Goal: Task Accomplishment & Management: Manage account settings

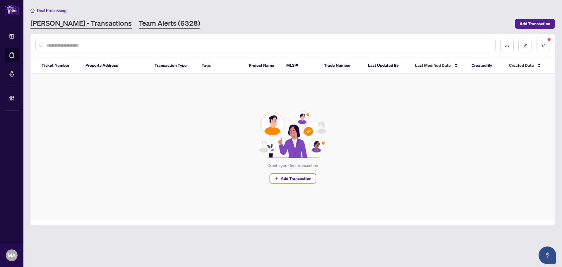
click at [148, 25] on link "Team Alerts (6328)" at bounding box center [169, 23] width 61 height 11
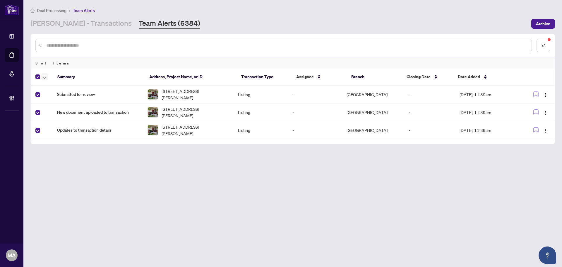
click at [42, 80] on button "button" at bounding box center [44, 76] width 6 height 7
click at [68, 123] on span "Complete Item" at bounding box center [64, 124] width 37 height 6
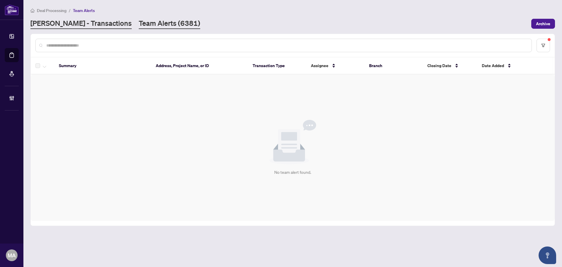
click at [93, 21] on link "[PERSON_NAME] - Transactions" at bounding box center [80, 23] width 101 height 11
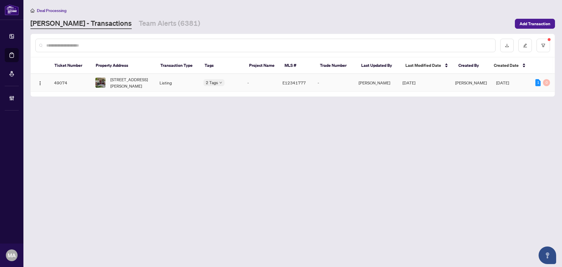
click at [133, 82] on span "[STREET_ADDRESS][PERSON_NAME]" at bounding box center [130, 82] width 40 height 13
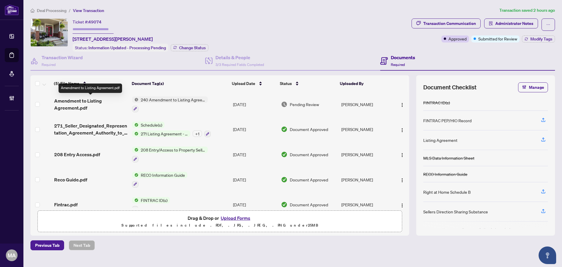
click at [63, 104] on span "Amendment to Listing Agreement.pdf" at bounding box center [90, 104] width 73 height 14
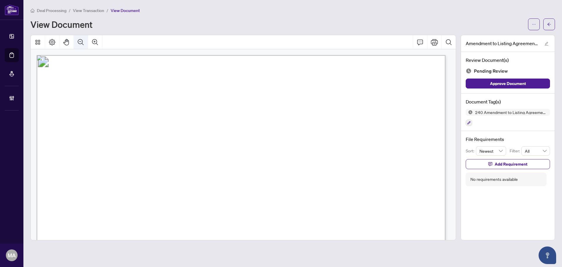
click at [85, 43] on button "Zoom Out" at bounding box center [81, 42] width 14 height 14
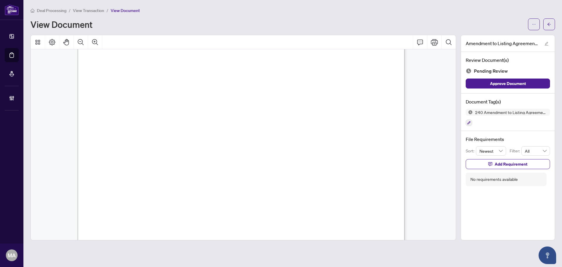
scroll to position [244, 0]
click at [467, 122] on icon "button" at bounding box center [469, 123] width 4 height 4
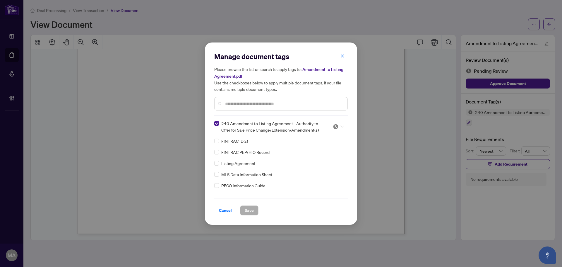
click at [340, 127] on div at bounding box center [338, 127] width 11 height 6
click at [325, 157] on div "Approved" at bounding box center [318, 155] width 37 height 6
click at [249, 211] on span "Save" at bounding box center [249, 209] width 9 height 9
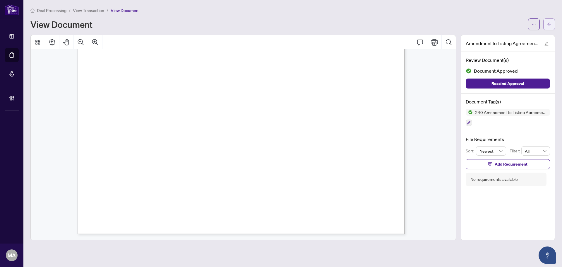
click at [546, 25] on button "button" at bounding box center [549, 24] width 12 height 12
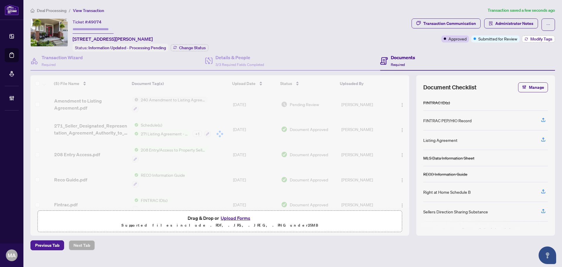
click at [537, 38] on span "Modify Tags" at bounding box center [541, 39] width 22 height 4
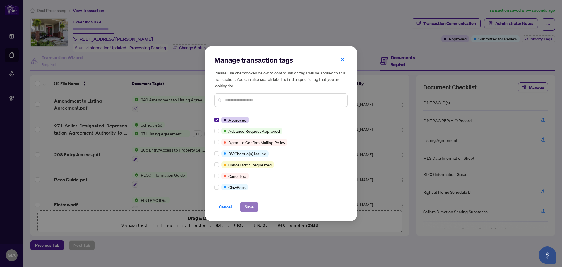
click at [251, 207] on span "Save" at bounding box center [249, 206] width 9 height 9
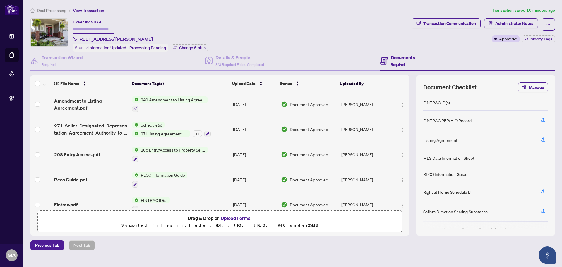
click at [62, 11] on span "Deal Processing" at bounding box center [52, 10] width 30 height 5
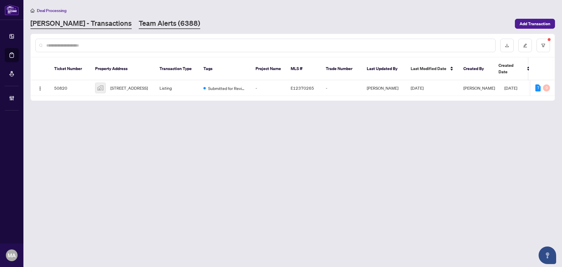
click at [141, 21] on link "Team Alerts (6388)" at bounding box center [169, 23] width 61 height 11
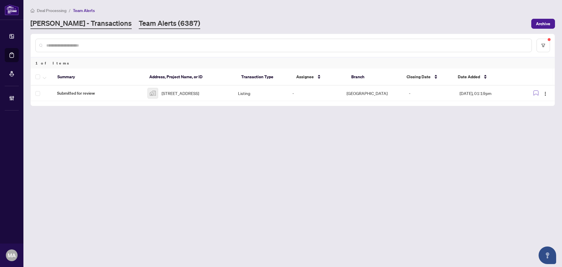
click at [66, 28] on link "[PERSON_NAME] - Transactions" at bounding box center [80, 23] width 101 height 11
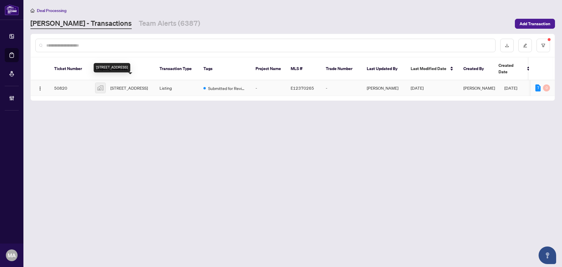
click at [133, 85] on span "[STREET_ADDRESS]" at bounding box center [128, 88] width 37 height 6
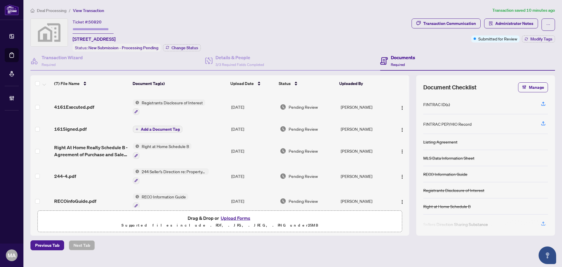
scroll to position [55, 0]
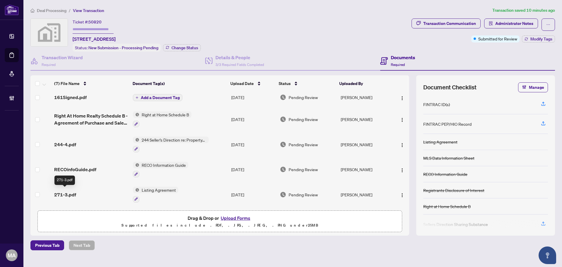
click at [63, 191] on span "271-3.pdf" at bounding box center [65, 194] width 22 height 7
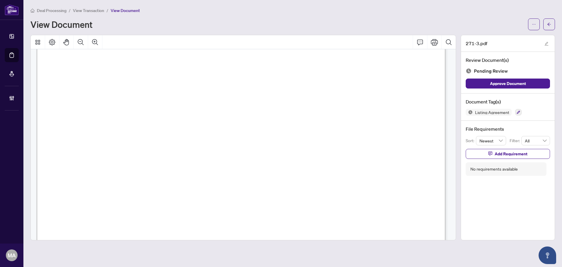
scroll to position [59, 0]
click at [83, 45] on icon "Zoom Out" at bounding box center [80, 42] width 7 height 7
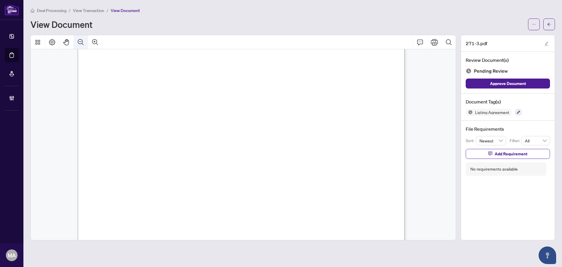
scroll to position [44, 0]
click at [548, 23] on icon "arrow-left" at bounding box center [549, 24] width 4 height 4
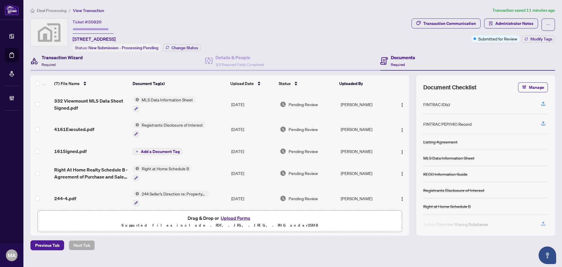
click at [68, 58] on h4 "Transaction Wizard" at bounding box center [62, 57] width 41 height 7
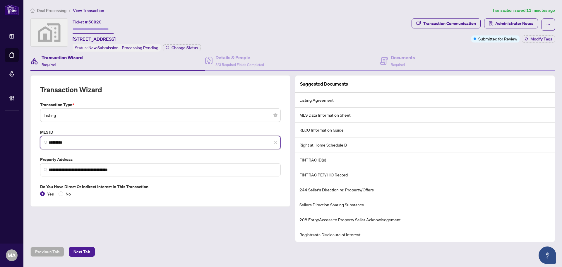
click at [70, 141] on input "*********" at bounding box center [163, 142] width 228 height 6
click at [83, 142] on input "*********" at bounding box center [163, 142] width 228 height 6
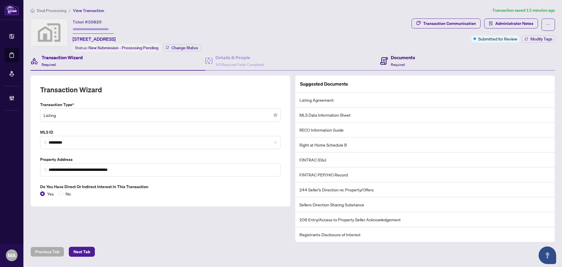
click at [403, 59] on h4 "Documents" at bounding box center [403, 57] width 24 height 7
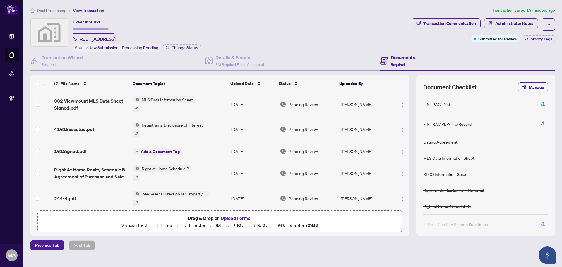
scroll to position [55, 0]
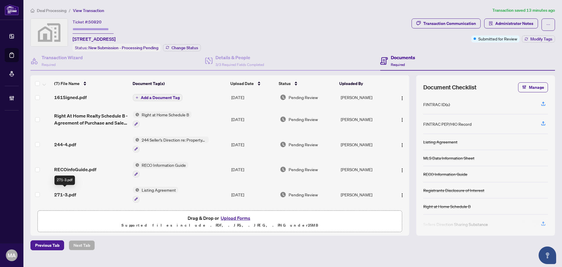
click at [67, 192] on span "271-3.pdf" at bounding box center [65, 194] width 22 height 7
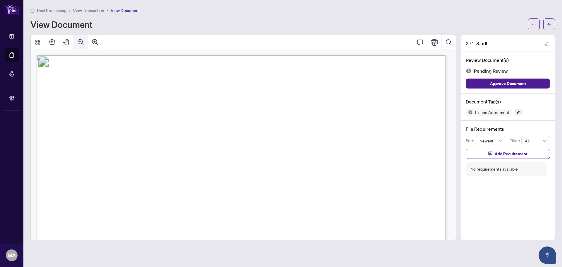
click at [86, 45] on button "Zoom Out" at bounding box center [81, 42] width 14 height 14
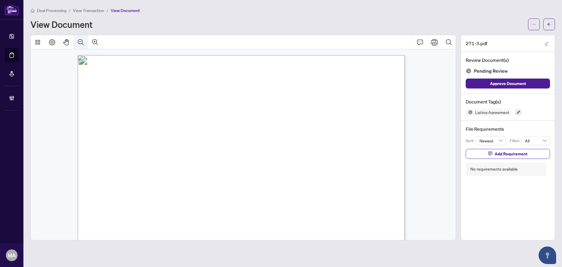
click at [85, 45] on button "Zoom Out" at bounding box center [81, 42] width 14 height 14
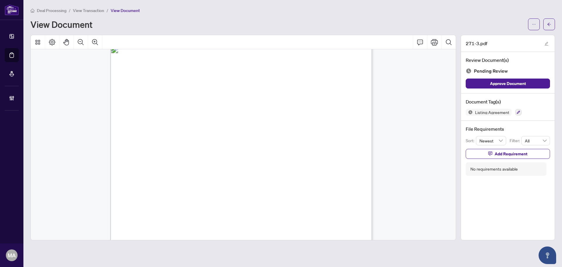
scroll to position [1112, 0]
click at [519, 112] on icon "button" at bounding box center [519, 112] width 4 height 4
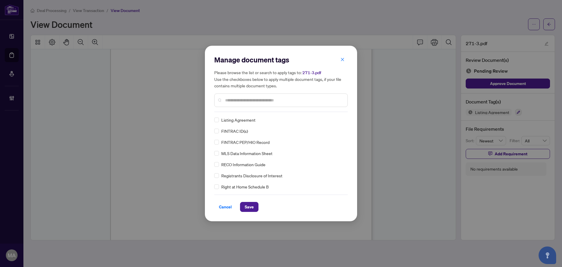
click at [229, 102] on input "text" at bounding box center [284, 100] width 118 height 6
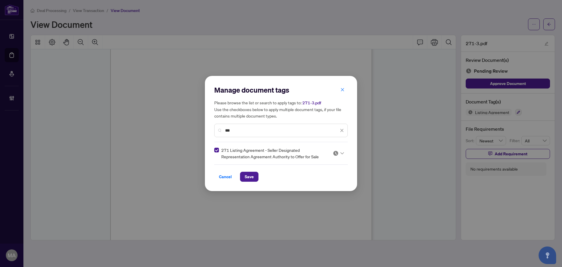
click at [340, 150] on div at bounding box center [338, 153] width 11 height 6
click at [318, 180] on div "Approved" at bounding box center [320, 182] width 37 height 6
click at [308, 130] on input "***" at bounding box center [282, 130] width 114 height 6
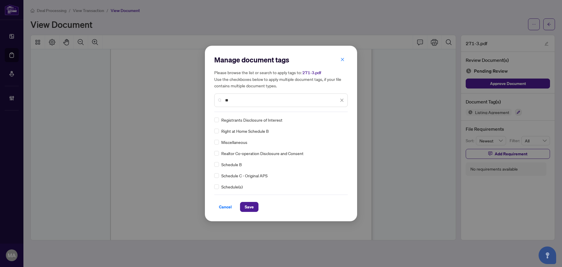
type input "**"
click at [220, 186] on div "Schedule(s)" at bounding box center [279, 186] width 130 height 6
click at [336, 122] on img at bounding box center [336, 120] width 6 height 6
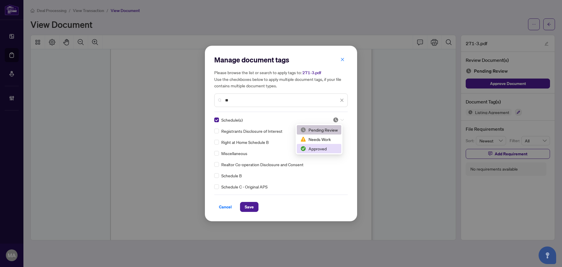
click at [316, 148] on div "Approved" at bounding box center [318, 148] width 37 height 6
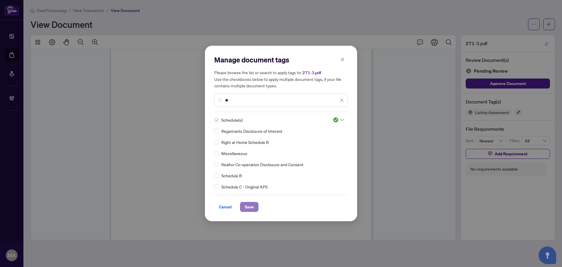
click at [248, 207] on span "Save" at bounding box center [249, 206] width 9 height 9
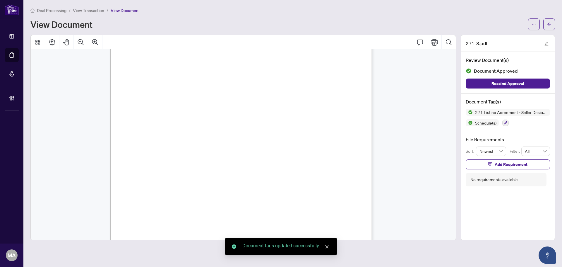
scroll to position [1202, 0]
click at [542, 27] on div at bounding box center [541, 24] width 27 height 12
click at [545, 26] on button "button" at bounding box center [549, 24] width 12 height 12
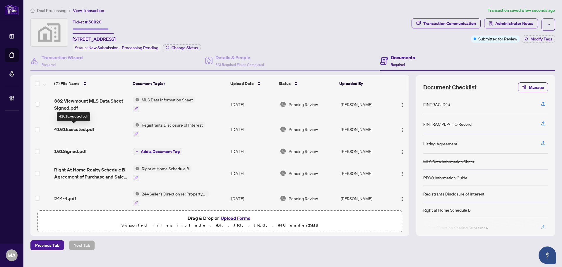
click at [78, 129] on span "4161Executed.pdf" at bounding box center [74, 129] width 40 height 7
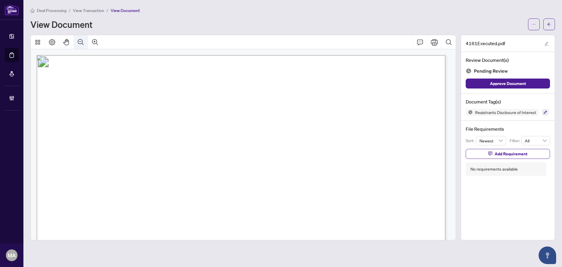
click at [80, 43] on icon "Zoom Out" at bounding box center [81, 42] width 6 height 6
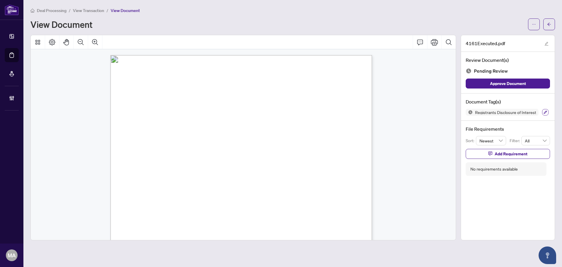
click at [544, 112] on icon "button" at bounding box center [545, 112] width 3 height 3
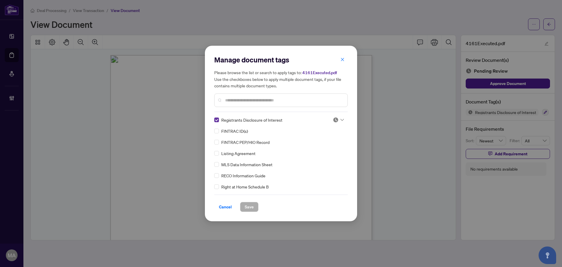
click at [217, 122] on label at bounding box center [216, 119] width 5 height 6
click at [235, 97] on input "text" at bounding box center [284, 100] width 118 height 6
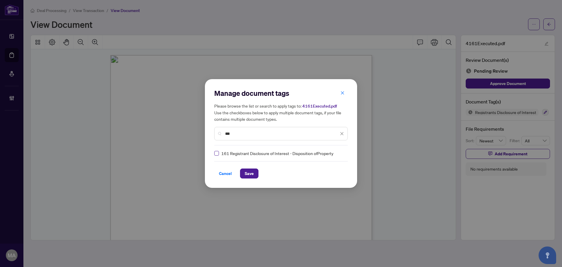
type input "***"
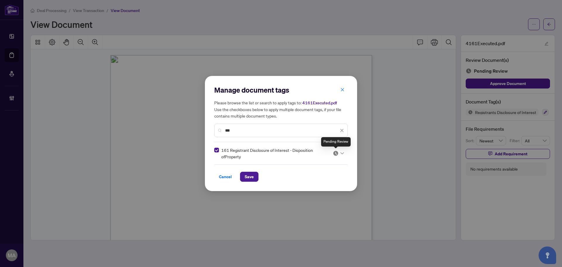
click at [340, 151] on div at bounding box center [338, 153] width 11 height 6
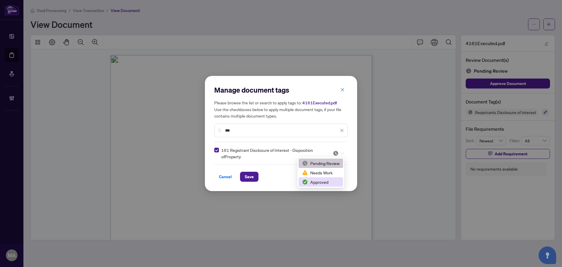
click at [322, 181] on div "Approved" at bounding box center [320, 182] width 37 height 6
click at [250, 175] on span "Save" at bounding box center [249, 176] width 9 height 9
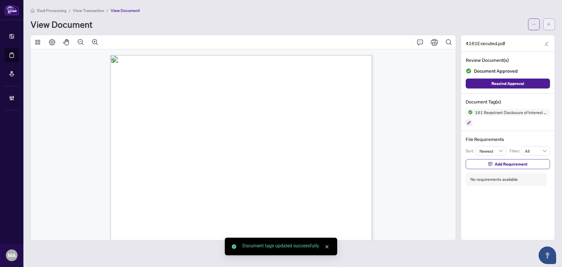
click at [549, 27] on span "button" at bounding box center [549, 24] width 4 height 9
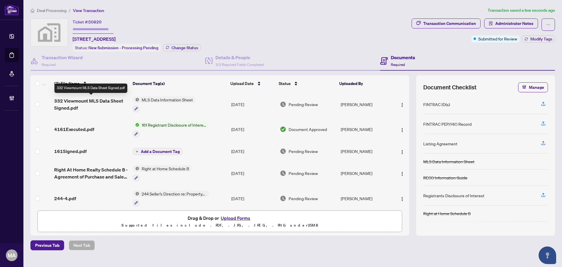
click at [79, 106] on span "332 Viewmount MLS Data Sheet Signed.pdf" at bounding box center [91, 104] width 74 height 14
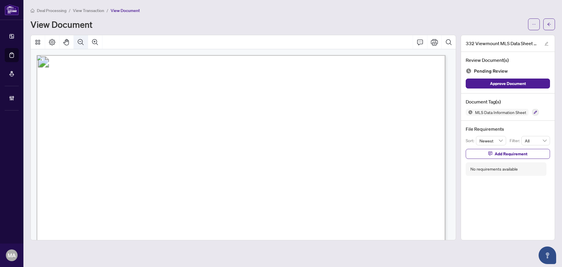
click at [80, 45] on icon "Zoom Out" at bounding box center [80, 42] width 7 height 7
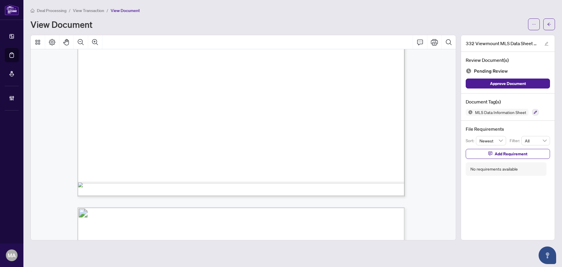
scroll to position [351, 0]
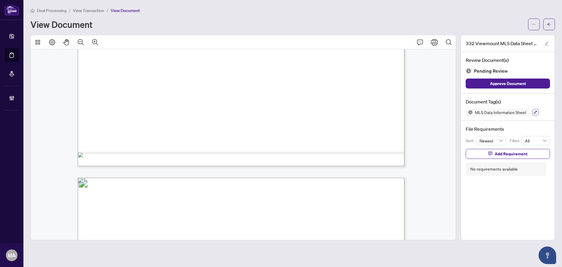
click at [535, 114] on button "button" at bounding box center [535, 112] width 6 height 6
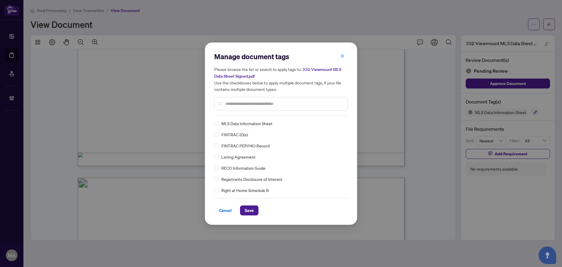
click at [234, 104] on input "text" at bounding box center [284, 103] width 118 height 6
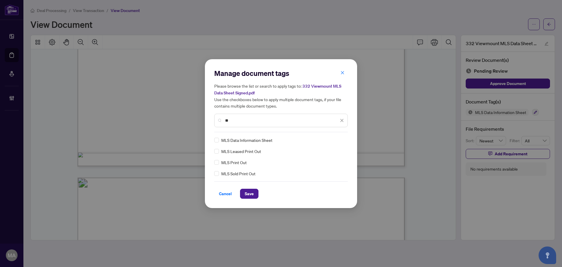
type input "**"
click at [332, 138] on div at bounding box center [336, 140] width 15 height 6
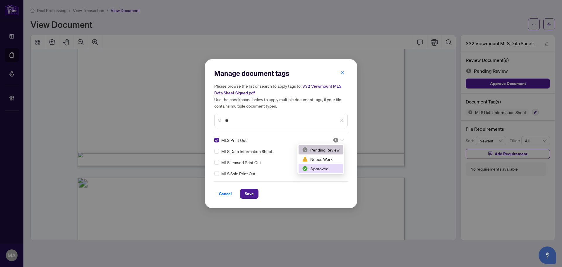
click at [321, 167] on div "Approved" at bounding box center [320, 168] width 37 height 6
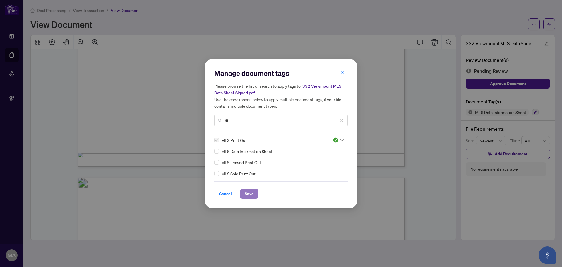
click at [246, 192] on span "Save" at bounding box center [249, 193] width 9 height 9
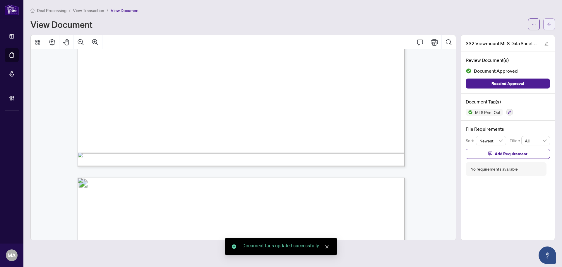
click at [549, 23] on icon "arrow-left" at bounding box center [549, 24] width 4 height 3
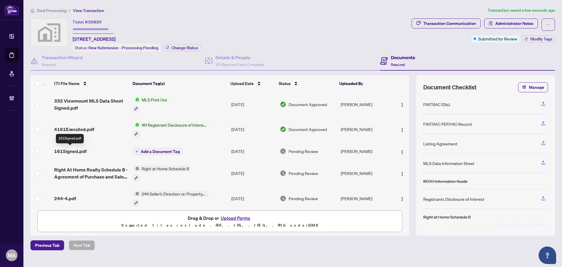
click at [80, 151] on span "161Signed.pdf" at bounding box center [70, 151] width 32 height 7
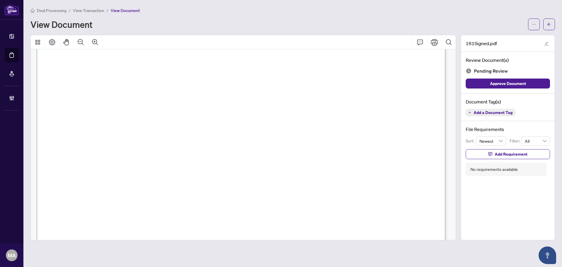
scroll to position [293, 0]
click at [544, 24] on button "button" at bounding box center [549, 24] width 12 height 12
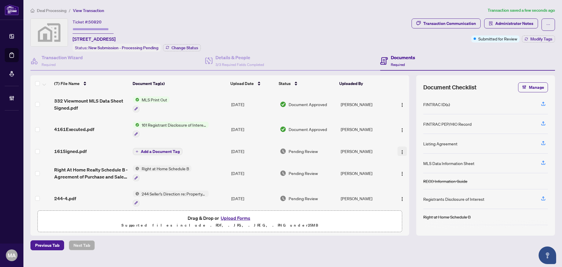
click at [400, 151] on img "button" at bounding box center [402, 152] width 5 height 5
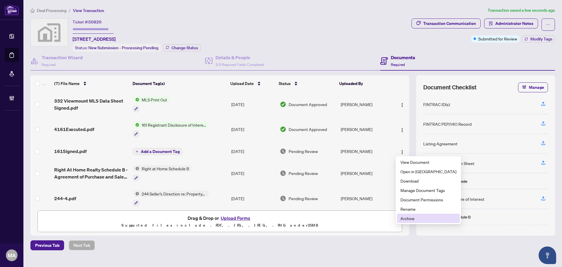
click at [407, 218] on span "Archive" at bounding box center [428, 218] width 56 height 6
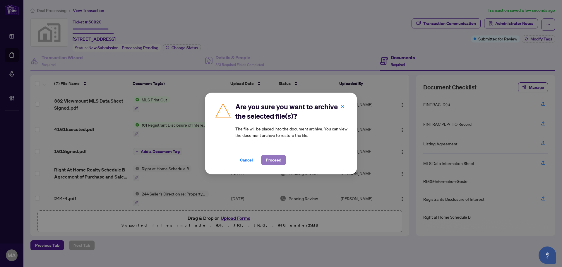
click at [268, 161] on span "Proceed" at bounding box center [274, 159] width 16 height 9
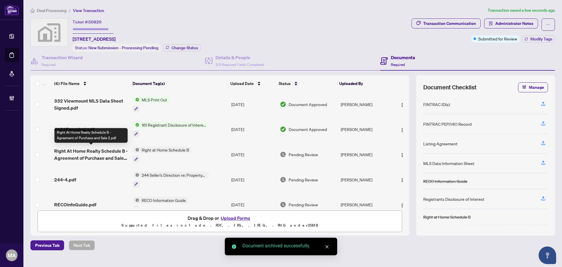
click at [97, 158] on span "Right At Home Realty Schedule B - Agreement of Purchase and Sale 2.pdf" at bounding box center [91, 154] width 74 height 14
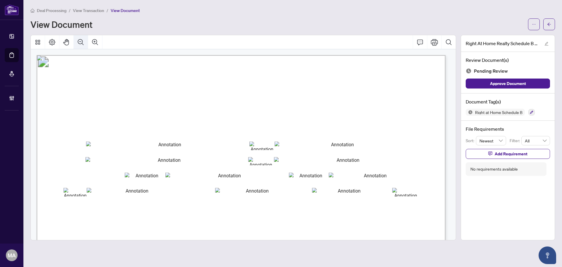
click at [80, 35] on button "Zoom Out" at bounding box center [81, 42] width 14 height 14
click at [80, 34] on div "Deal Processing / View Transaction / View Document View Document Right At Home …" at bounding box center [292, 123] width 525 height 233
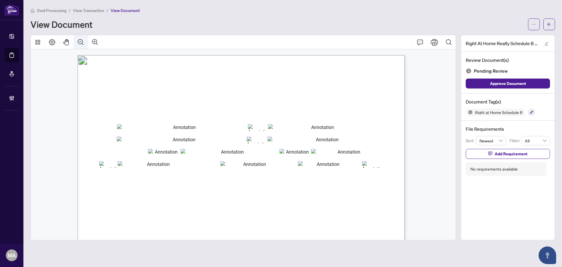
click at [74, 42] on button "Zoom Out" at bounding box center [81, 42] width 14 height 14
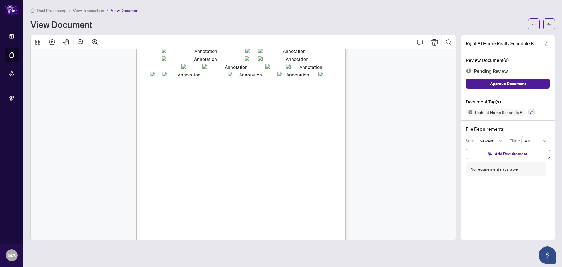
scroll to position [92, 0]
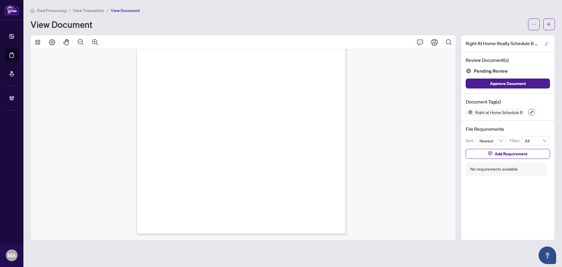
click at [533, 110] on icon "button" at bounding box center [532, 112] width 4 height 4
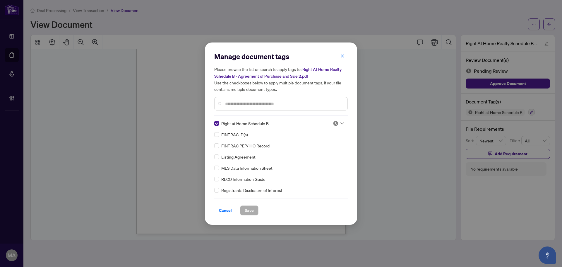
click at [336, 124] on img at bounding box center [336, 123] width 6 height 6
click at [325, 150] on div "Approved" at bounding box center [318, 151] width 37 height 6
click at [249, 209] on span "Save" at bounding box center [249, 209] width 9 height 9
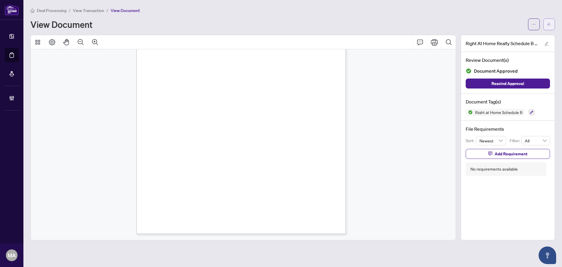
click at [551, 25] on icon "arrow-left" at bounding box center [549, 24] width 4 height 4
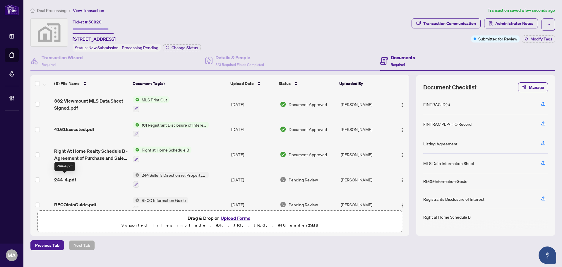
click at [63, 176] on span "244-4.pdf" at bounding box center [65, 179] width 22 height 7
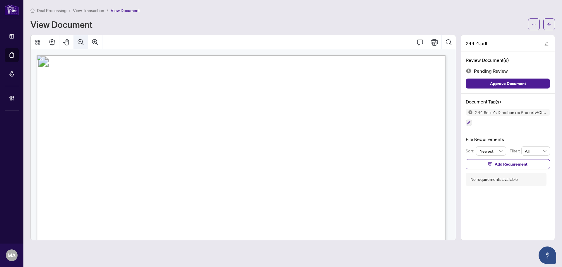
click at [81, 45] on icon "Zoom Out" at bounding box center [80, 42] width 7 height 7
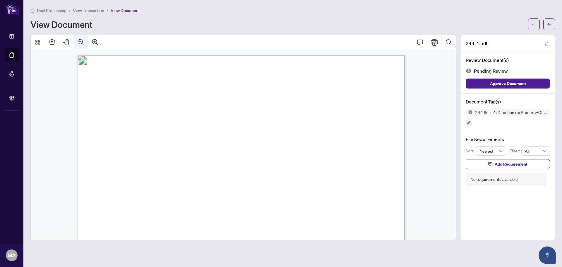
click at [81, 45] on button "Zoom Out" at bounding box center [81, 42] width 14 height 14
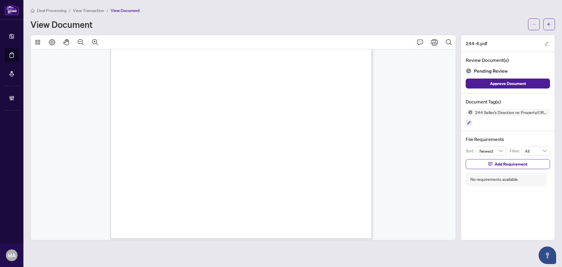
scroll to position [160, 0]
click at [470, 124] on button "button" at bounding box center [469, 122] width 6 height 6
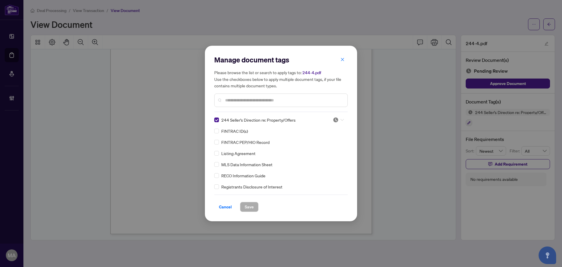
click at [337, 121] on div at bounding box center [338, 120] width 11 height 6
click at [331, 148] on div "Approved" at bounding box center [318, 148] width 37 height 6
click at [251, 208] on span "Save" at bounding box center [249, 206] width 9 height 9
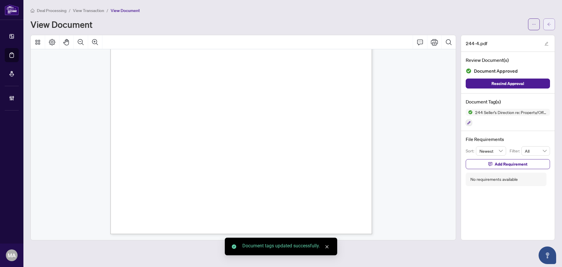
click at [552, 25] on button "button" at bounding box center [549, 24] width 12 height 12
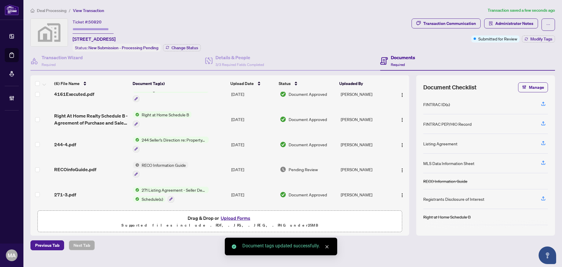
scroll to position [36, 0]
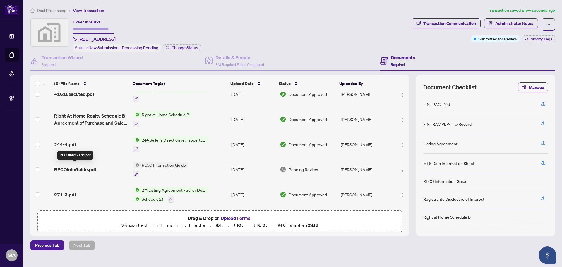
click at [92, 169] on span "RECOinfoGuide.pdf" at bounding box center [75, 169] width 42 height 7
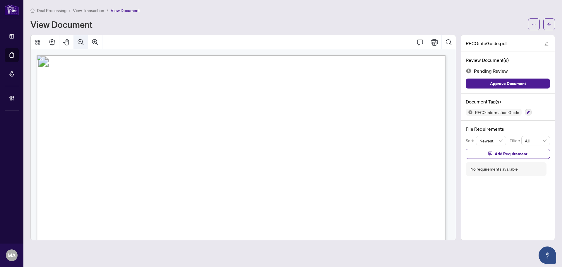
click at [80, 45] on icon "Zoom Out" at bounding box center [80, 42] width 7 height 7
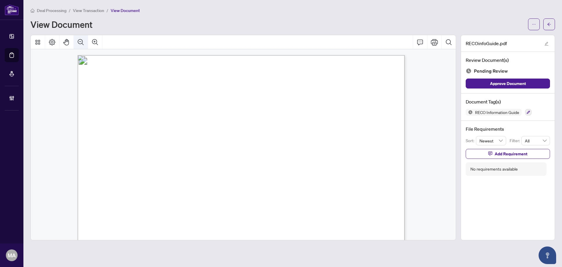
click at [79, 45] on icon "Zoom Out" at bounding box center [80, 42] width 7 height 7
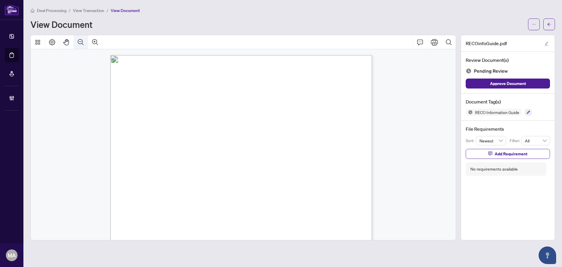
click at [79, 45] on icon "Zoom Out" at bounding box center [80, 42] width 7 height 7
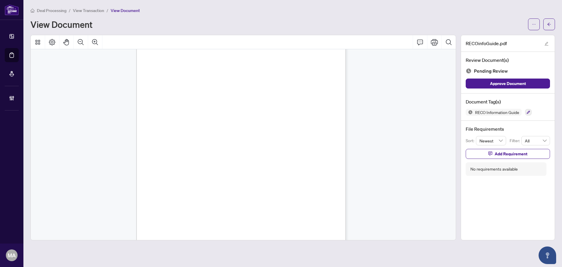
scroll to position [3346, 0]
click at [530, 112] on icon "button" at bounding box center [529, 112] width 4 height 4
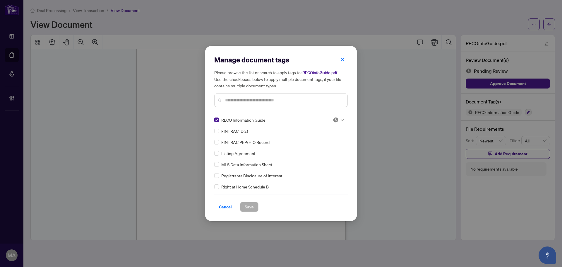
click at [334, 121] on img at bounding box center [336, 120] width 6 height 6
click at [322, 147] on div "Approved" at bounding box center [318, 148] width 37 height 6
click at [254, 209] on button "Save" at bounding box center [249, 207] width 18 height 10
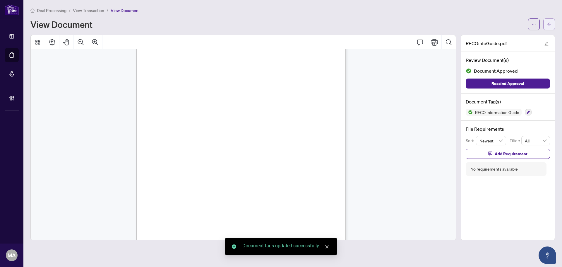
click at [544, 24] on button "button" at bounding box center [549, 24] width 12 height 12
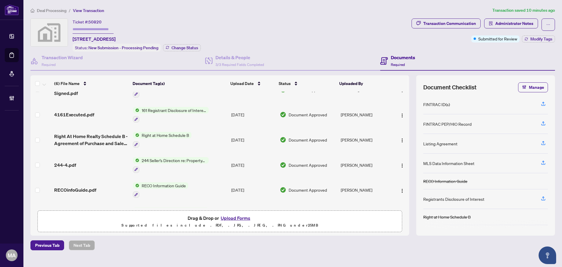
scroll to position [36, 0]
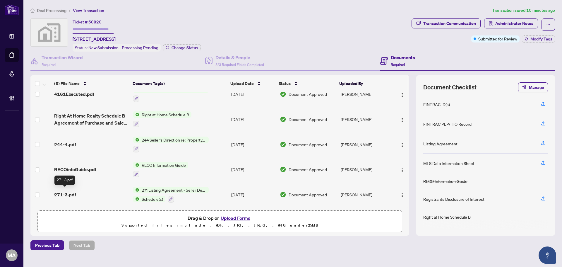
click at [71, 192] on span "271-3.pdf" at bounding box center [65, 194] width 22 height 7
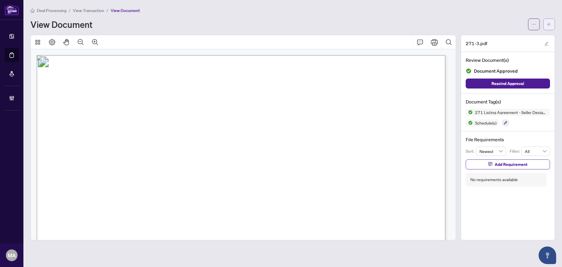
click at [552, 19] on button "button" at bounding box center [549, 24] width 12 height 12
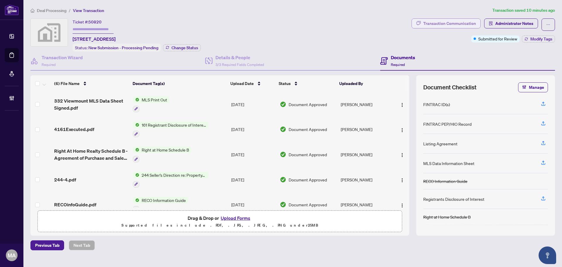
click at [471, 22] on div "Transaction Communication" at bounding box center [449, 23] width 53 height 9
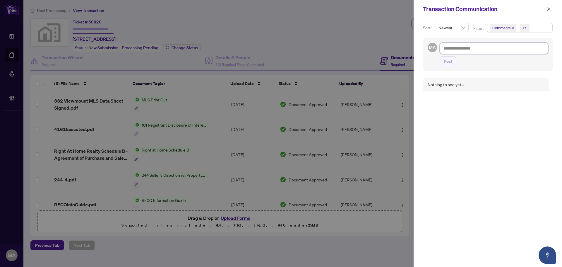
click at [466, 49] on textarea at bounding box center [494, 48] width 108 height 11
type textarea "*"
type textarea "**"
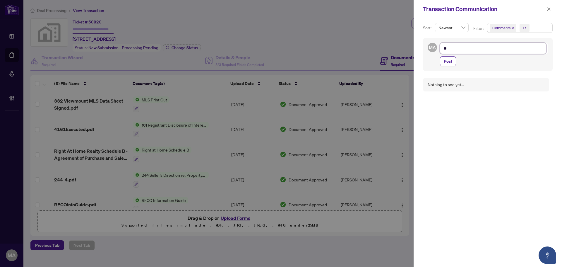
type textarea "***"
type textarea "****"
type textarea "*****"
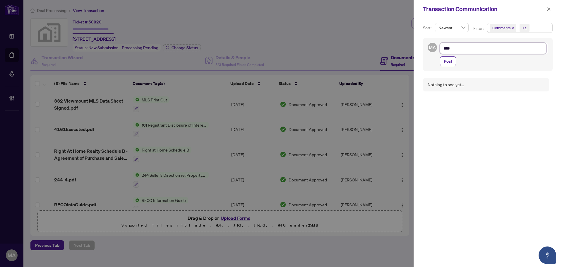
type textarea "*****"
type textarea "******"
type textarea "*******"
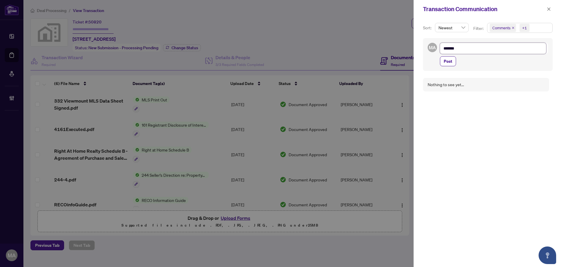
type textarea "*******"
type textarea "*********"
type textarea "**********"
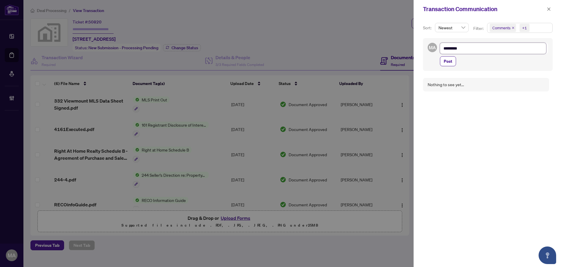
type textarea "**********"
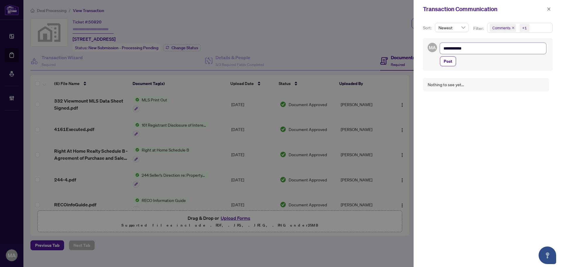
type textarea "**********"
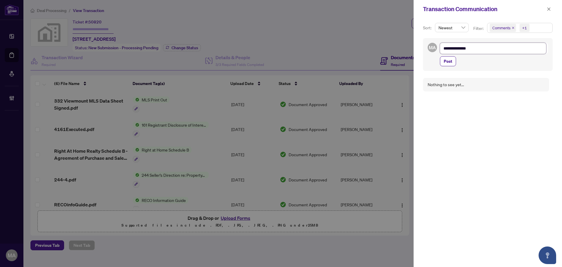
click at [465, 48] on textarea "**********" at bounding box center [493, 48] width 106 height 11
type textarea "**********"
click at [450, 60] on span "Post" at bounding box center [448, 60] width 8 height 9
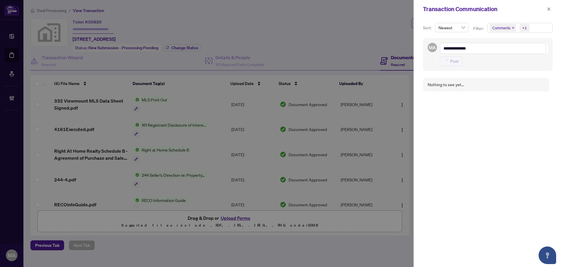
type textarea "**********"
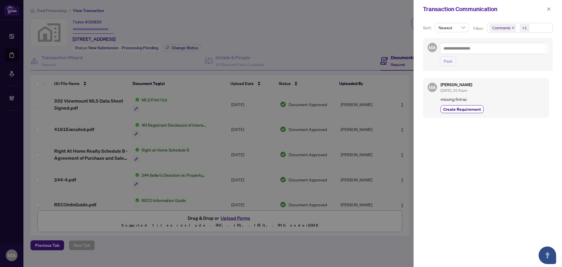
drag, startPoint x: 471, startPoint y: 110, endPoint x: 484, endPoint y: 94, distance: 20.0
click at [473, 108] on span "Create Requirement" at bounding box center [462, 109] width 38 height 6
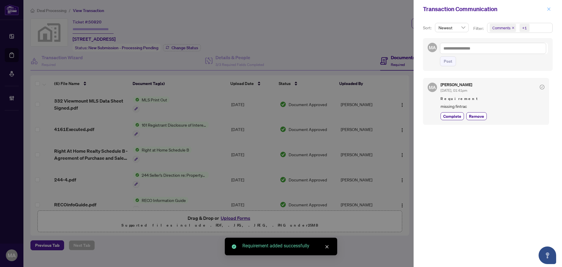
click at [550, 8] on icon "close" at bounding box center [549, 9] width 4 height 4
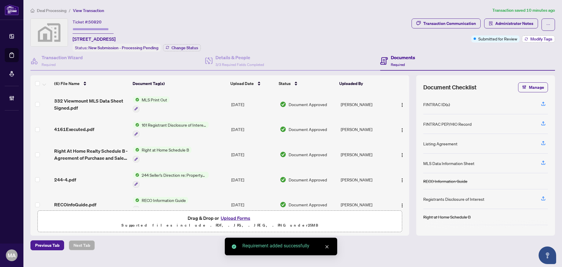
click at [534, 37] on span "Modify Tags" at bounding box center [541, 39] width 22 height 4
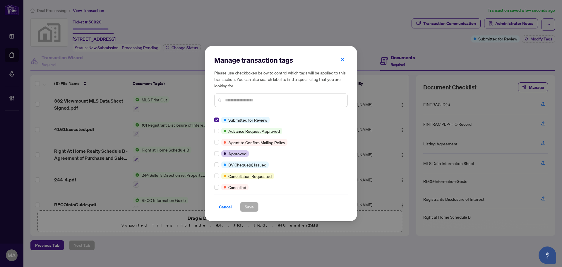
click at [219, 119] on div at bounding box center [217, 119] width 7 height 6
click at [252, 207] on span "Save" at bounding box center [249, 206] width 9 height 9
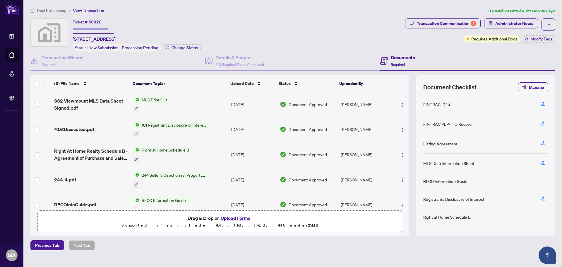
click at [52, 9] on span "Deal Processing" at bounding box center [52, 10] width 30 height 5
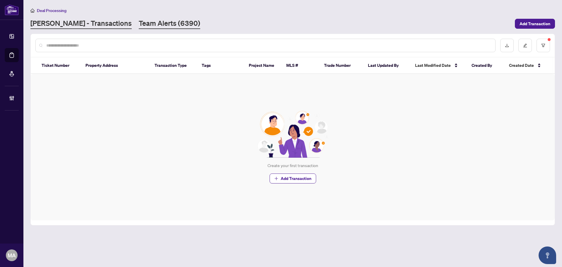
click at [114, 19] on div "Deal Processing [PERSON_NAME] - Transactions Team Alerts (6390) Add Transaction" at bounding box center [292, 18] width 525 height 22
click at [139, 21] on link "Team Alerts (6390)" at bounding box center [169, 23] width 61 height 11
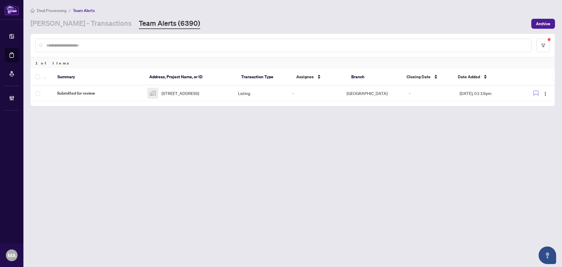
click at [34, 75] on th at bounding box center [42, 76] width 22 height 17
click at [43, 77] on icon "button" at bounding box center [45, 78] width 4 height 2
click at [51, 126] on span "Complete Item" at bounding box center [64, 124] width 37 height 6
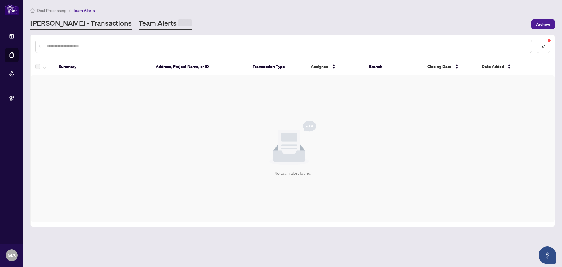
click at [64, 19] on link "[PERSON_NAME] - Transactions" at bounding box center [80, 23] width 101 height 11
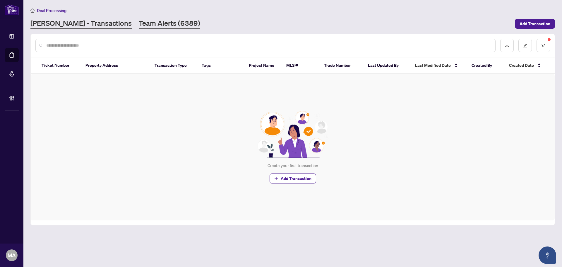
click at [143, 24] on link "Team Alerts (6389)" at bounding box center [169, 23] width 61 height 11
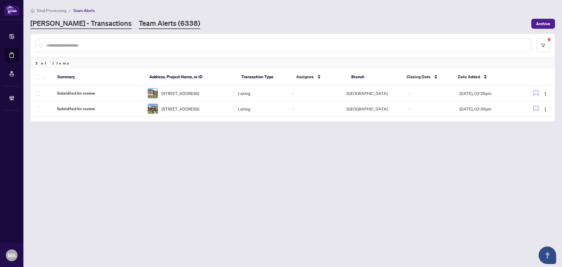
click at [78, 24] on link "[PERSON_NAME] - Transactions" at bounding box center [80, 23] width 101 height 11
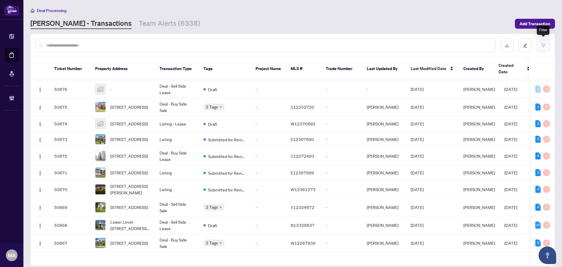
click at [543, 44] on icon "filter" at bounding box center [543, 45] width 4 height 4
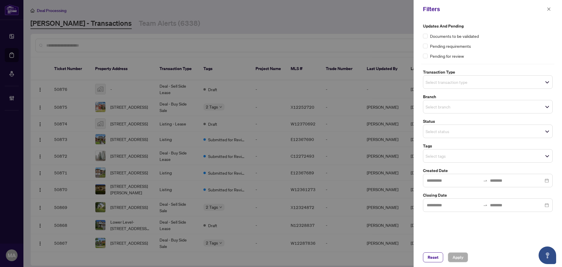
click at [477, 83] on span "Select transaction type" at bounding box center [487, 82] width 129 height 8
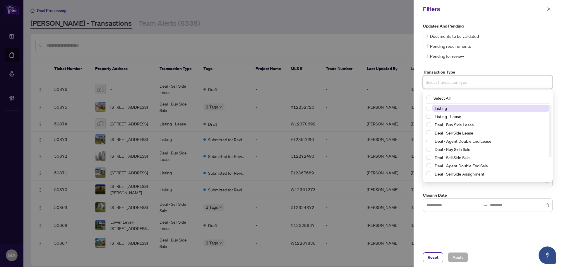
click at [455, 106] on span "Listing" at bounding box center [490, 107] width 117 height 7
click at [453, 116] on span "Listing - Lease" at bounding box center [448, 117] width 27 height 5
click at [523, 46] on div "Pending requirements" at bounding box center [488, 46] width 130 height 6
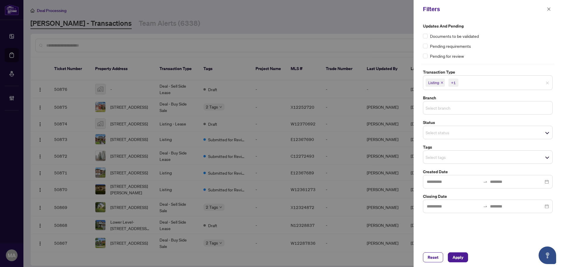
click at [462, 109] on input "search" at bounding box center [446, 107] width 41 height 7
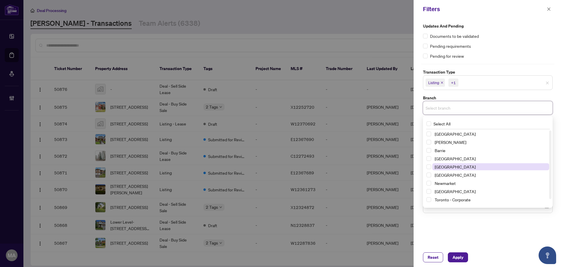
click at [463, 166] on span "[GEOGRAPHIC_DATA]" at bounding box center [490, 166] width 117 height 7
click at [505, 71] on label "Transaction Type" at bounding box center [488, 72] width 130 height 6
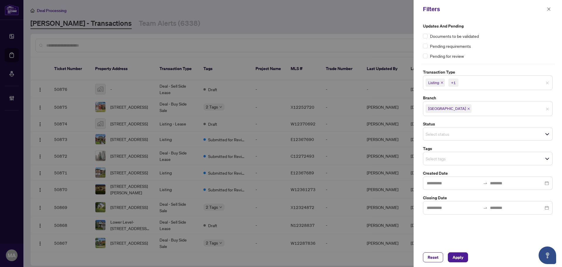
click at [451, 155] on input "search" at bounding box center [446, 158] width 41 height 7
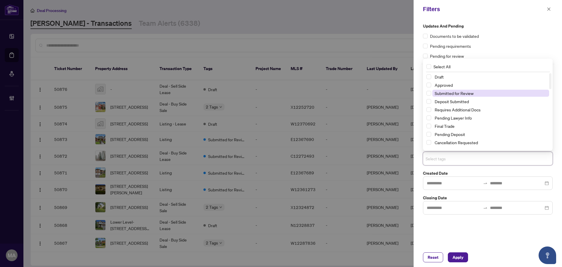
click at [451, 95] on span "Submitted for Review" at bounding box center [454, 92] width 39 height 5
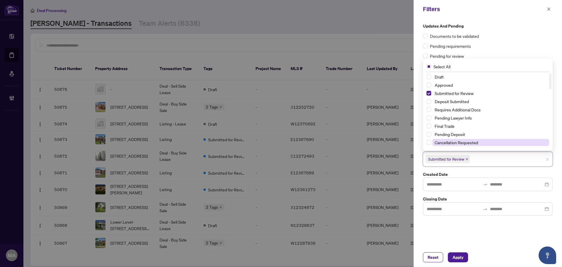
click at [449, 143] on span "Cancellation Requested" at bounding box center [456, 142] width 43 height 5
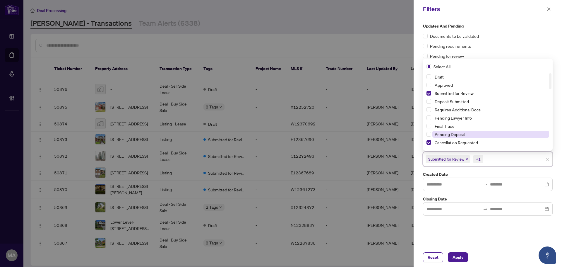
scroll to position [59, 0]
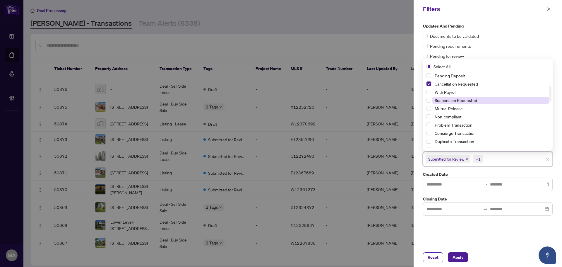
drag, startPoint x: 442, startPoint y: 102, endPoint x: 441, endPoint y: 107, distance: 4.7
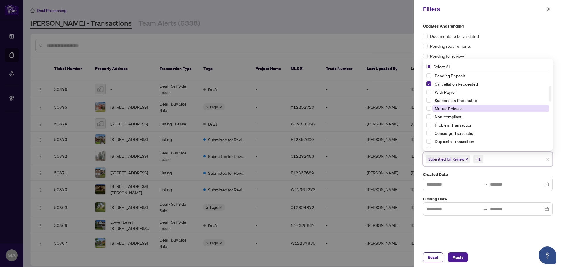
click at [442, 103] on span "Suspension Requested" at bounding box center [456, 99] width 42 height 5
click at [441, 107] on span "Mutual Release" at bounding box center [449, 108] width 28 height 5
click at [464, 256] on button "Apply" at bounding box center [458, 257] width 20 height 10
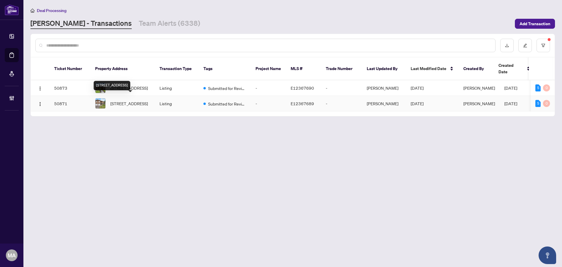
click at [130, 100] on span "[STREET_ADDRESS]" at bounding box center [128, 103] width 37 height 6
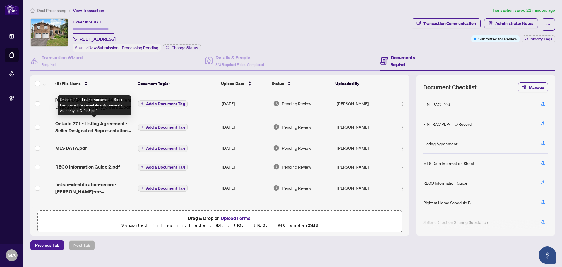
click at [98, 121] on span "Ontario 271 - Listing Agreement - Seller Designated Representation Agreement - …" at bounding box center [94, 127] width 78 height 14
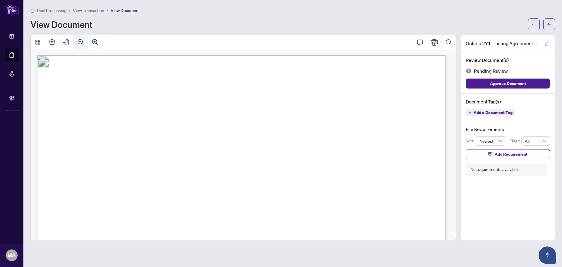
click at [80, 42] on icon "Zoom Out" at bounding box center [80, 42] width 7 height 7
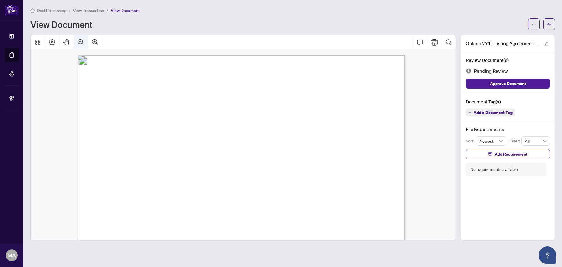
click at [80, 42] on icon "Zoom Out" at bounding box center [80, 42] width 7 height 7
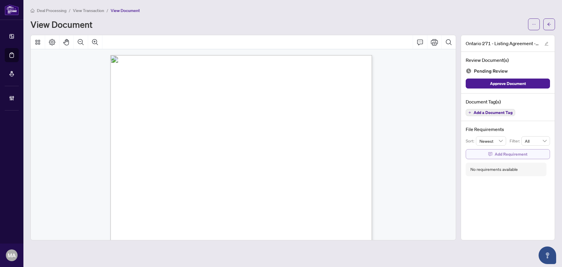
click at [512, 152] on span "Add Requirement" at bounding box center [511, 153] width 33 height 9
click at [510, 162] on textarea at bounding box center [514, 159] width 63 height 11
click at [502, 156] on textarea "**********" at bounding box center [514, 159] width 63 height 11
click at [502, 157] on textarea "**********" at bounding box center [514, 159] width 63 height 11
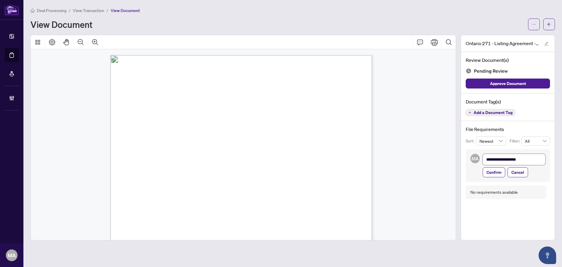
click at [502, 157] on textarea "**********" at bounding box center [514, 159] width 63 height 11
type textarea "**********"
click at [501, 174] on span "Confirm" at bounding box center [493, 171] width 15 height 9
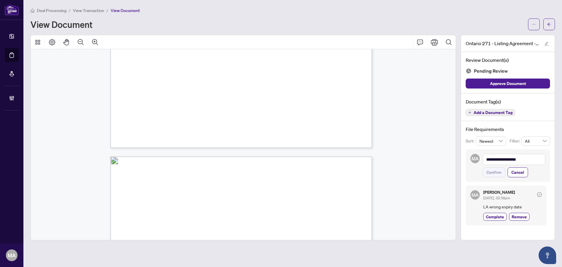
scroll to position [966, 0]
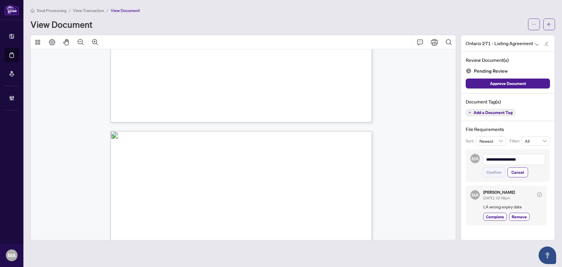
click at [484, 113] on span "Add a Document Tag" at bounding box center [493, 112] width 39 height 4
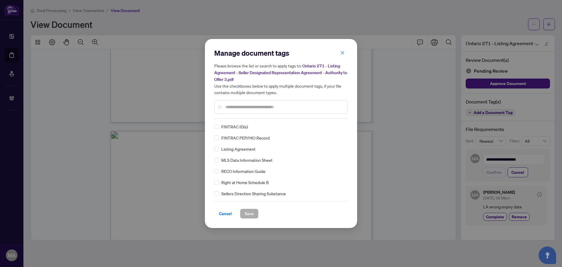
click at [313, 104] on input "text" at bounding box center [284, 107] width 118 height 6
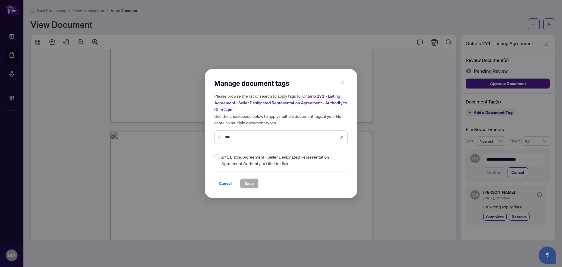
click at [220, 157] on div "271 Listing Agreement - Seller Designated Representation Agreement Authority to…" at bounding box center [279, 159] width 130 height 13
click at [333, 160] on img at bounding box center [336, 160] width 6 height 6
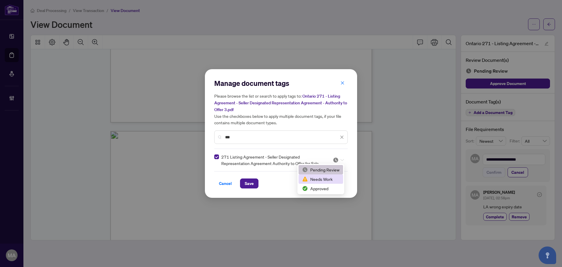
drag, startPoint x: 328, startPoint y: 179, endPoint x: 328, endPoint y: 158, distance: 20.2
click at [328, 178] on div "Needs Work" at bounding box center [320, 179] width 37 height 6
click at [334, 138] on input "***" at bounding box center [282, 137] width 114 height 6
click at [334, 137] on input "***" at bounding box center [282, 137] width 114 height 6
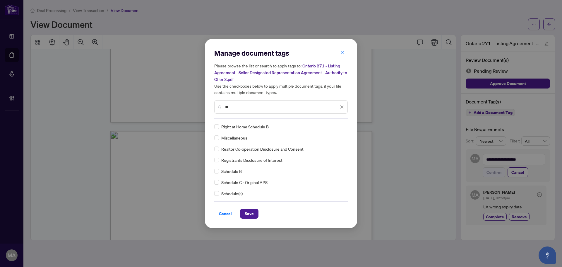
type input "**"
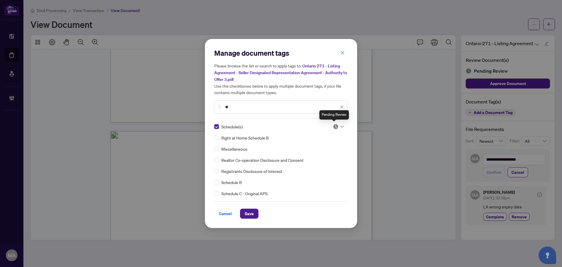
click at [333, 125] on img at bounding box center [336, 127] width 6 height 6
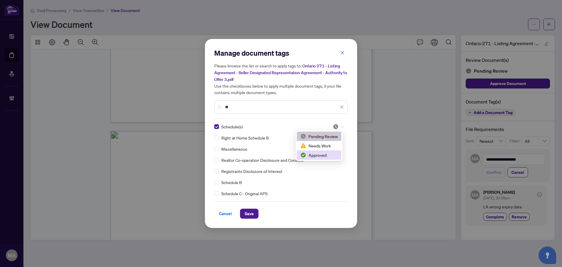
drag, startPoint x: 310, startPoint y: 157, endPoint x: 307, endPoint y: 163, distance: 7.0
click at [310, 157] on div "Approved" at bounding box center [318, 155] width 37 height 6
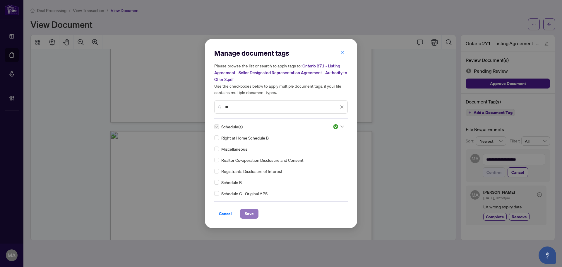
click at [258, 210] on button "Save" at bounding box center [249, 213] width 18 height 10
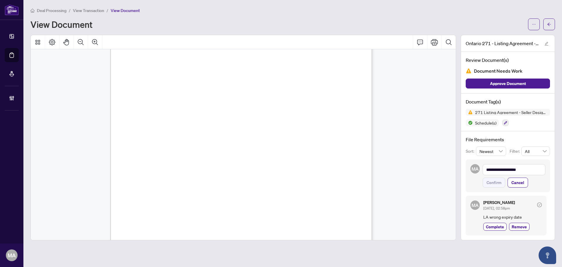
scroll to position [1549, 0]
click at [548, 29] on button "button" at bounding box center [549, 24] width 12 height 12
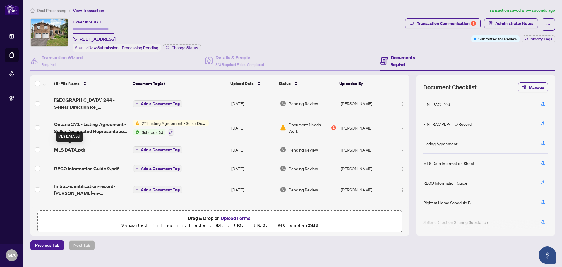
click at [75, 150] on span "MLS DATA.pdf" at bounding box center [69, 149] width 31 height 7
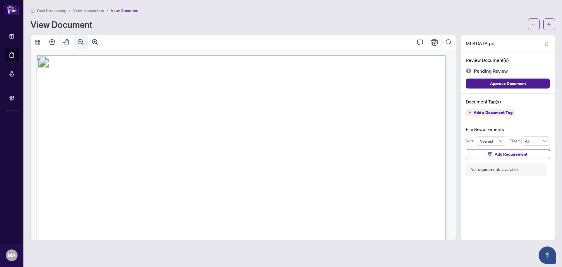
click at [81, 46] on button "Zoom Out" at bounding box center [81, 42] width 14 height 14
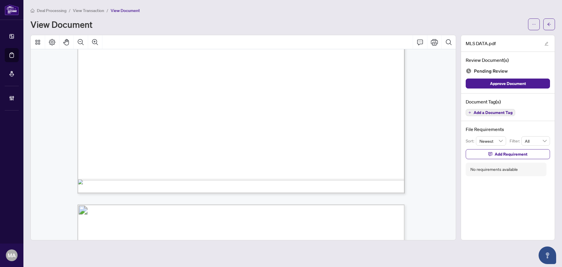
scroll to position [410, 0]
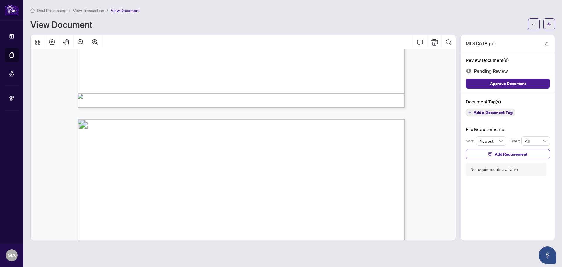
click at [479, 113] on span "Add a Document Tag" at bounding box center [493, 112] width 39 height 4
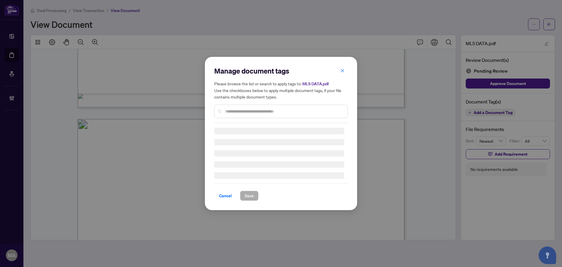
click at [295, 109] on div "Manage document tags Please browse the list or search to apply tags to: MLS DAT…" at bounding box center [280, 94] width 133 height 57
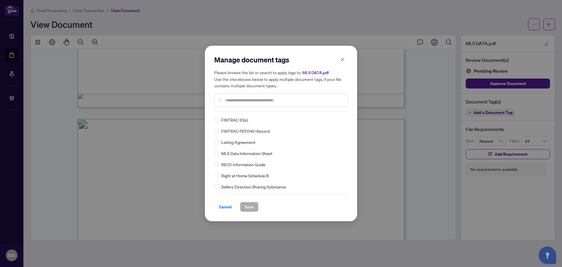
click at [295, 98] on input "text" at bounding box center [284, 100] width 118 height 6
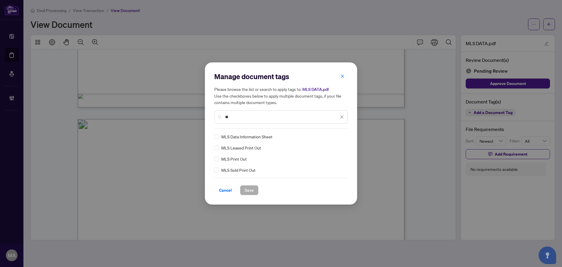
type input "**"
click at [335, 138] on img at bounding box center [336, 136] width 6 height 6
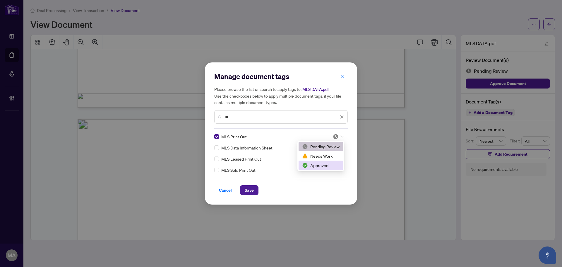
click at [321, 169] on div "Approved" at bounding box center [321, 164] width 44 height 9
click at [249, 192] on span "Save" at bounding box center [249, 189] width 9 height 9
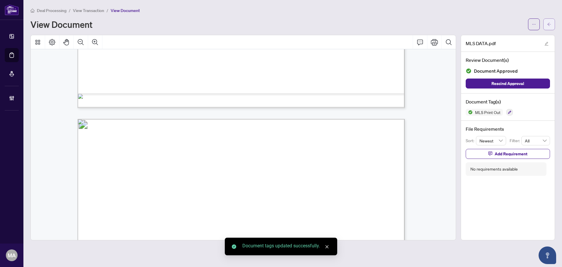
click at [549, 25] on icon "arrow-left" at bounding box center [549, 24] width 4 height 4
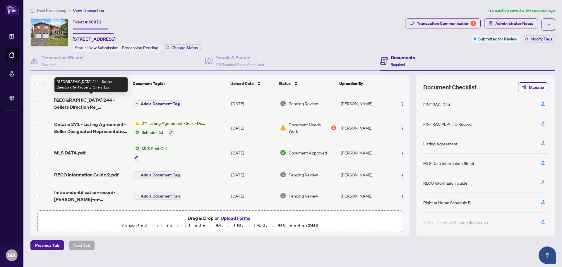
click at [82, 103] on span "[GEOGRAPHIC_DATA] 244 - Sellers Direction Re_ Property_Offers 1.pdf" at bounding box center [91, 103] width 74 height 14
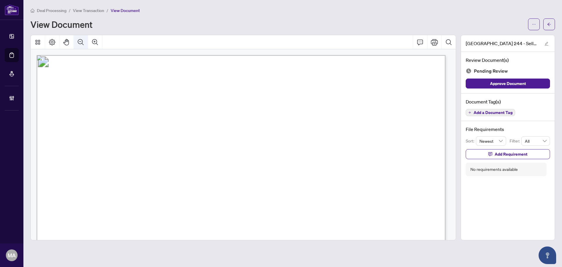
click at [83, 45] on icon "Zoom Out" at bounding box center [80, 42] width 7 height 7
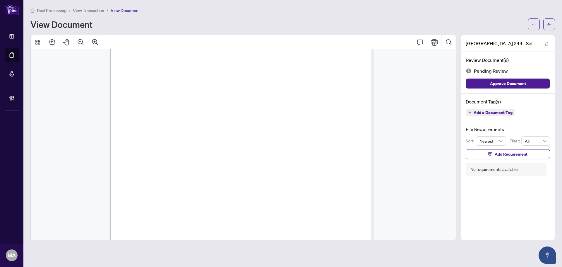
scroll to position [160, 0]
click at [494, 112] on span "Add a Document Tag" at bounding box center [493, 112] width 39 height 4
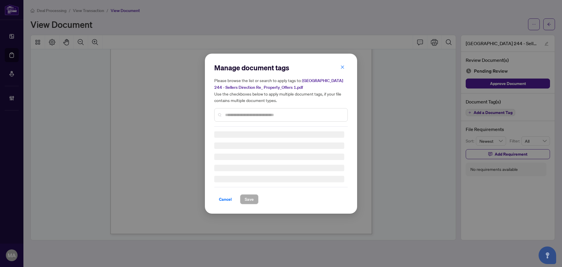
click at [298, 113] on input "text" at bounding box center [284, 115] width 118 height 6
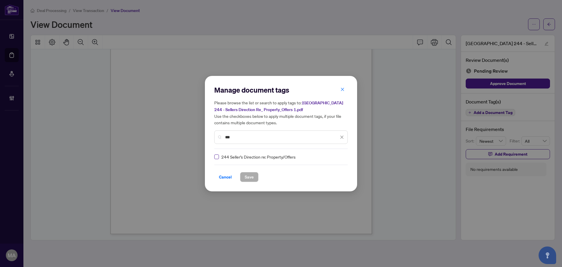
type input "***"
click at [337, 159] on div at bounding box center [338, 157] width 11 height 6
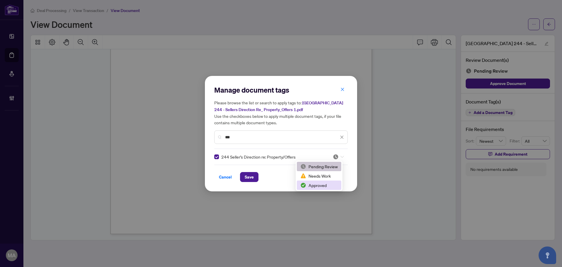
click at [312, 185] on div "Approved" at bounding box center [318, 185] width 37 height 6
click at [250, 176] on span "Save" at bounding box center [249, 176] width 9 height 9
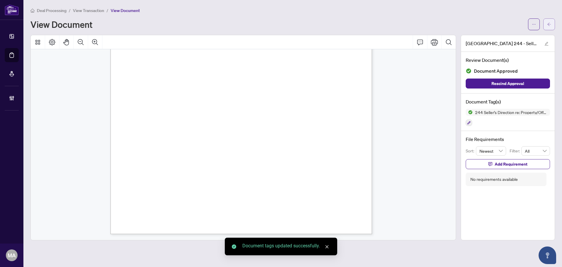
click at [546, 28] on button "button" at bounding box center [549, 24] width 12 height 12
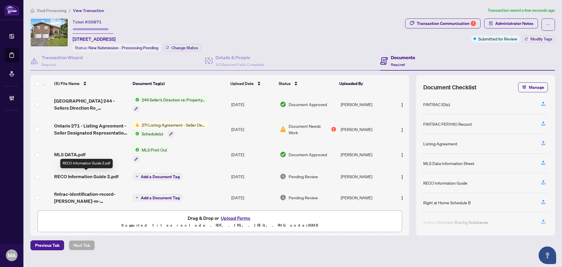
click at [85, 175] on span "RECO Information Guide 2.pdf" at bounding box center [86, 176] width 64 height 7
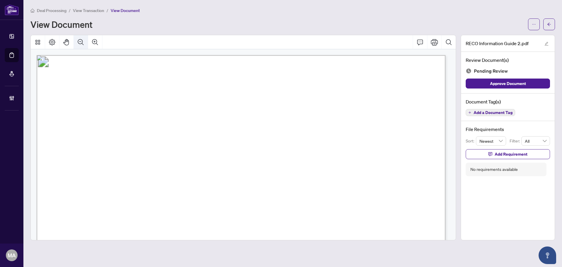
click at [78, 40] on icon "Zoom Out" at bounding box center [80, 42] width 7 height 7
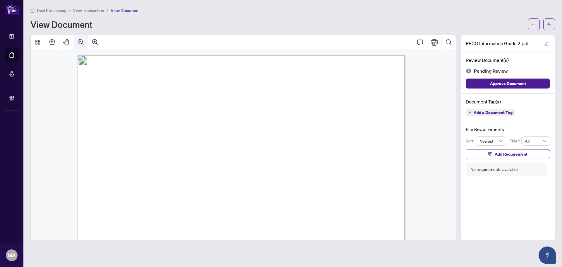
click at [79, 40] on icon "Zoom Out" at bounding box center [80, 42] width 7 height 7
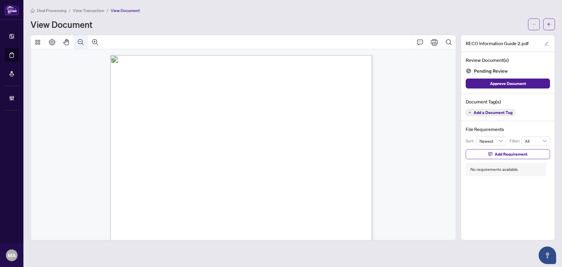
click at [79, 40] on icon "Zoom Out" at bounding box center [80, 42] width 7 height 7
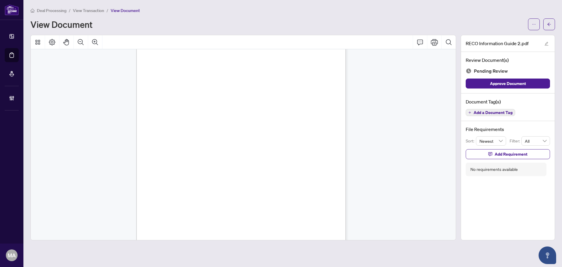
scroll to position [3309, 0]
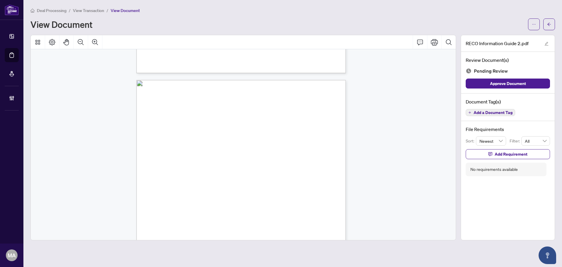
click at [498, 112] on span "Add a Document Tag" at bounding box center [493, 112] width 39 height 4
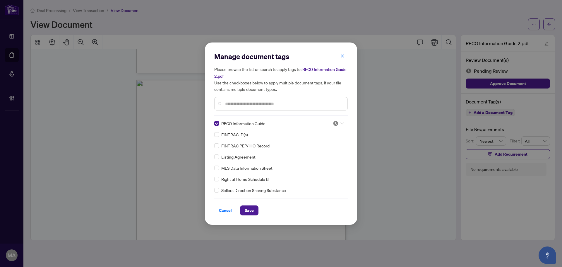
drag, startPoint x: 333, startPoint y: 122, endPoint x: 325, endPoint y: 153, distance: 32.1
click at [334, 123] on img at bounding box center [336, 123] width 6 height 6
click at [324, 154] on div "Approved" at bounding box center [318, 151] width 37 height 6
click at [246, 207] on span "Save" at bounding box center [249, 209] width 9 height 9
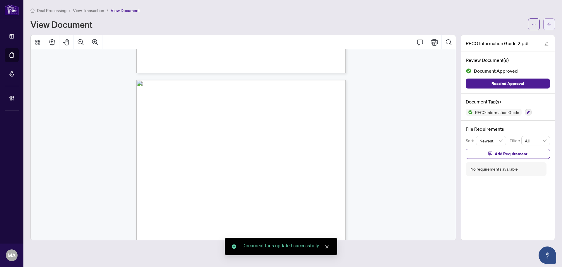
click at [552, 25] on button "button" at bounding box center [549, 24] width 12 height 12
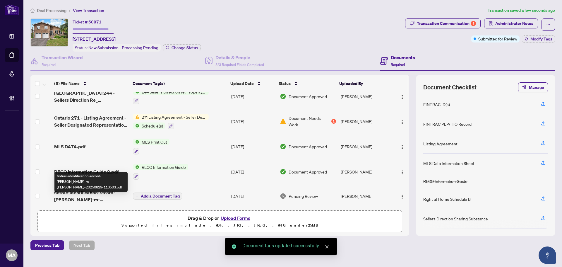
scroll to position [10, 0]
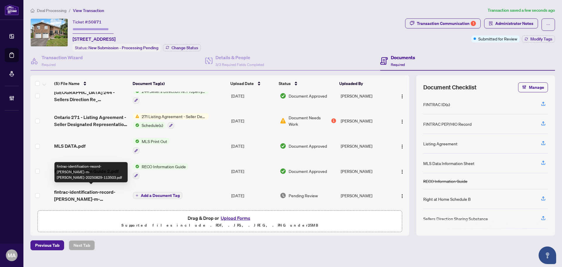
click at [80, 196] on span "fintrac-identification-record-[PERSON_NAME]-m-[PERSON_NAME]-20250829-113503.pdf" at bounding box center [91, 195] width 74 height 14
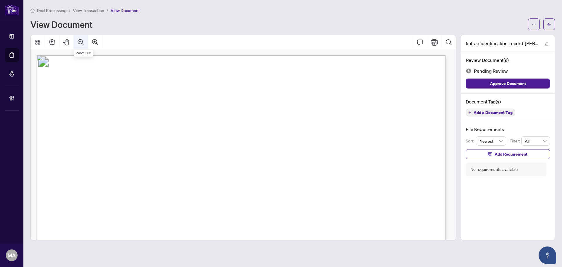
click at [80, 42] on icon "Zoom Out" at bounding box center [80, 42] width 7 height 7
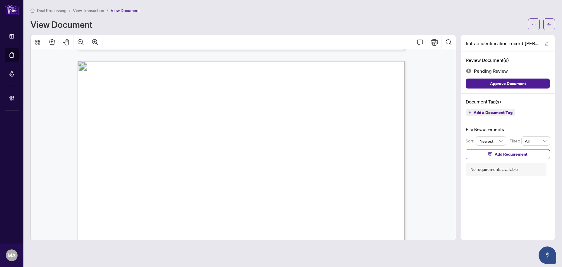
scroll to position [498, 0]
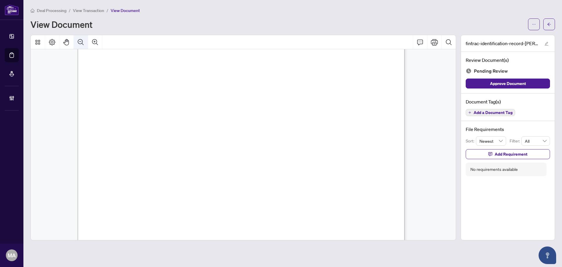
click at [85, 43] on button "Zoom Out" at bounding box center [81, 42] width 14 height 14
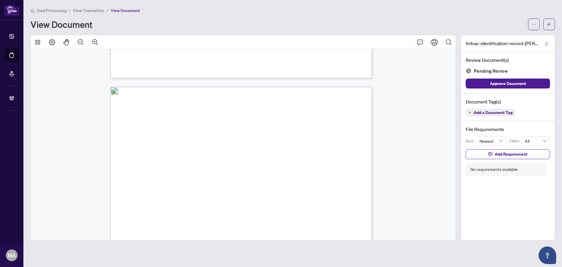
scroll to position [1156, 0]
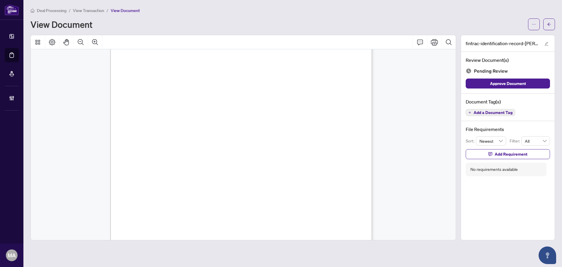
click at [470, 112] on icon "plus" at bounding box center [470, 112] width 0 height 2
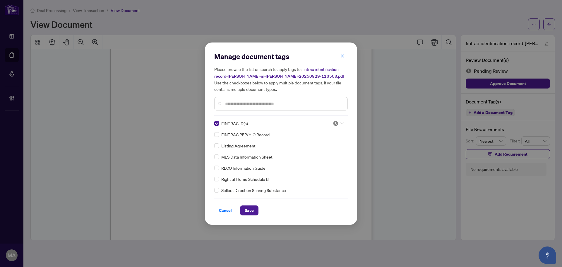
click at [340, 122] on icon at bounding box center [342, 123] width 4 height 2
click at [311, 150] on div "Approved" at bounding box center [318, 151] width 37 height 6
click at [245, 207] on span "Save" at bounding box center [249, 209] width 9 height 9
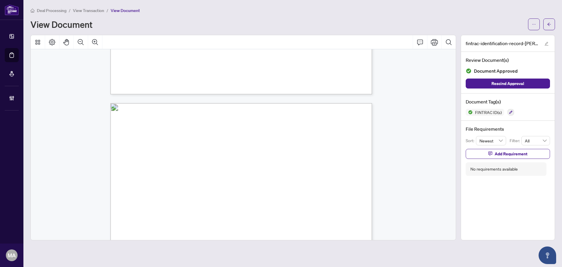
scroll to position [2152, 0]
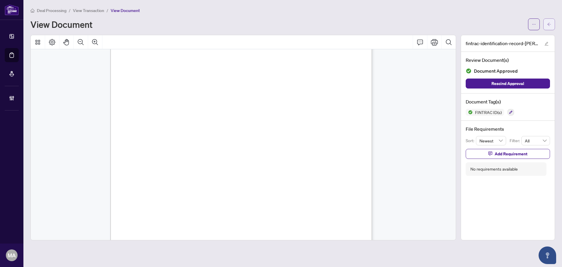
click at [554, 23] on button "button" at bounding box center [549, 24] width 12 height 12
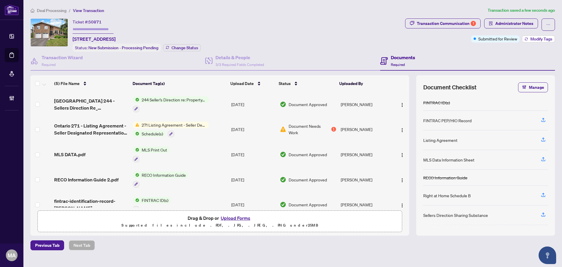
click at [534, 40] on span "Modify Tags" at bounding box center [541, 39] width 22 height 4
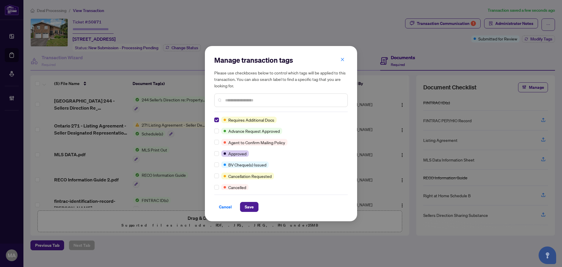
drag, startPoint x: 247, startPoint y: 204, endPoint x: 187, endPoint y: 186, distance: 63.3
click at [248, 204] on span "Save" at bounding box center [249, 206] width 9 height 9
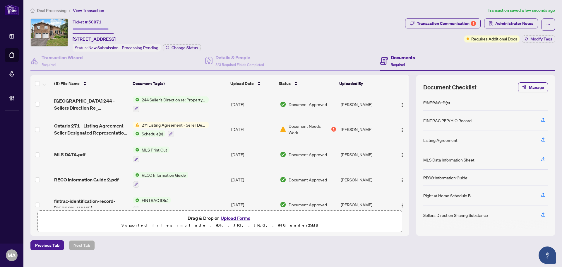
click at [56, 9] on span "Deal Processing" at bounding box center [52, 10] width 30 height 5
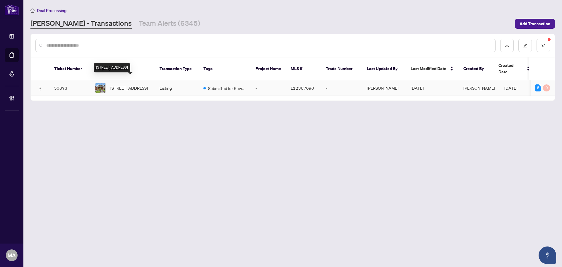
click at [124, 85] on span "[STREET_ADDRESS]" at bounding box center [128, 88] width 37 height 6
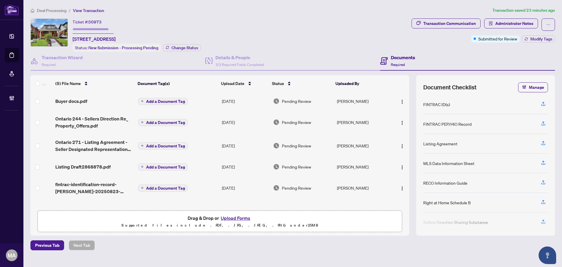
click at [67, 143] on span "Ontario 271 - Listing Agreement - Seller Designated Representation Agreement - …" at bounding box center [94, 145] width 78 height 14
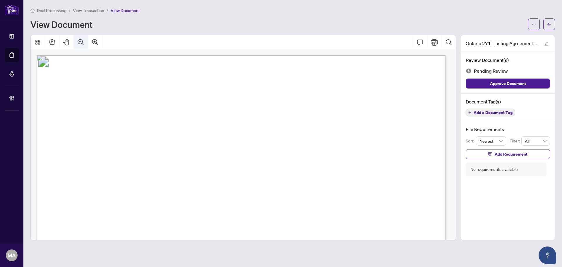
click at [86, 42] on button "Zoom Out" at bounding box center [81, 42] width 14 height 14
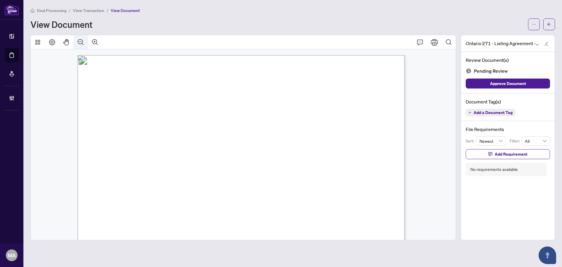
click at [86, 42] on button "Zoom Out" at bounding box center [81, 42] width 14 height 14
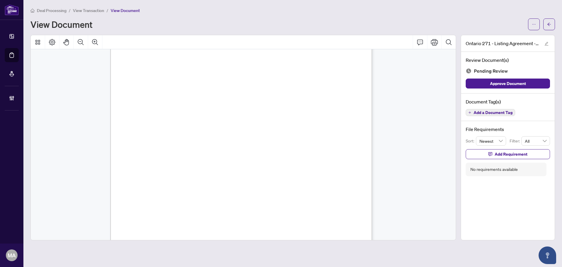
scroll to position [88, 0]
click at [87, 45] on button "Zoom Out" at bounding box center [81, 42] width 14 height 14
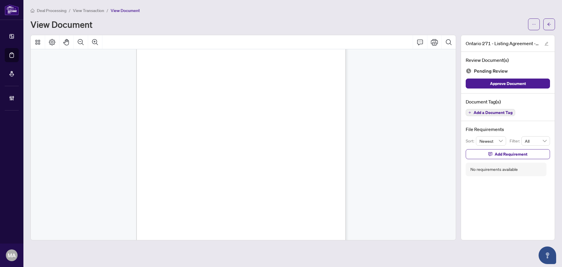
scroll to position [1203, 0]
click at [501, 113] on span "Add a Document Tag" at bounding box center [493, 112] width 39 height 4
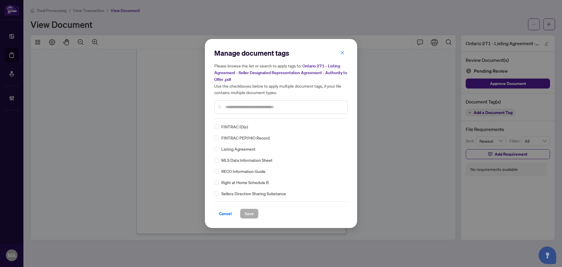
click at [237, 118] on div "Manage document tags Please browse the list or search to apply tags to: Ontario…" at bounding box center [280, 133] width 133 height 170
click at [237, 106] on input "text" at bounding box center [284, 107] width 118 height 6
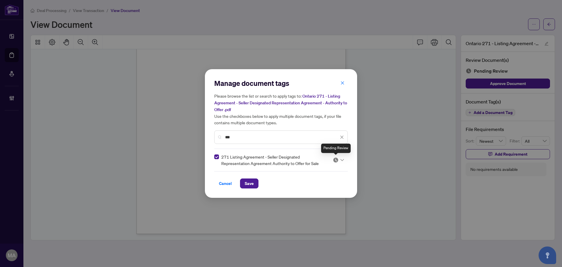
click at [347, 159] on div "271 Listing Agreement - Seller Designated Representation Agreement Authority to…" at bounding box center [280, 159] width 133 height 13
click at [339, 160] on div at bounding box center [338, 160] width 11 height 6
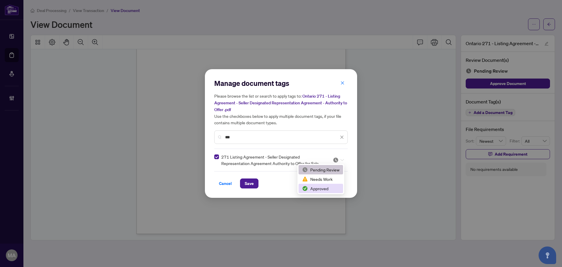
click at [308, 188] on img at bounding box center [305, 188] width 6 height 6
click at [289, 137] on input "***" at bounding box center [282, 137] width 114 height 6
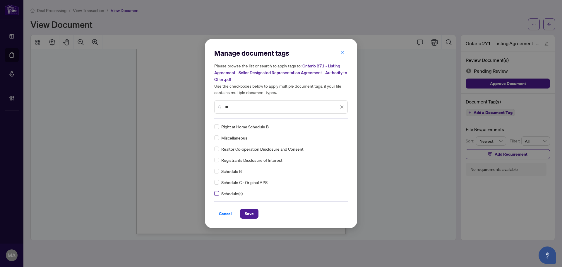
type input "**"
click at [336, 126] on img at bounding box center [336, 127] width 6 height 6
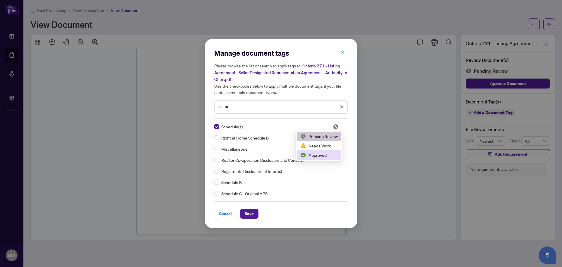
click at [328, 154] on div "Approved" at bounding box center [318, 155] width 37 height 6
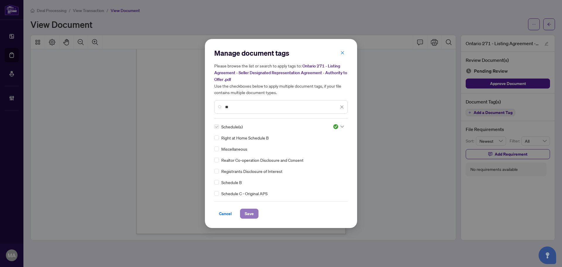
click at [253, 216] on span "Save" at bounding box center [249, 213] width 9 height 9
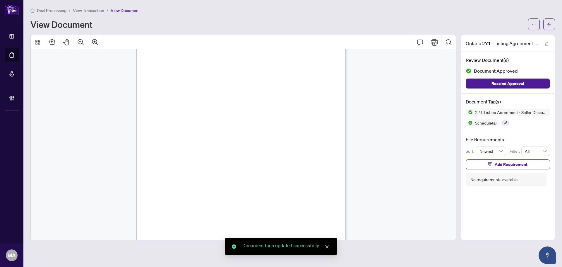
scroll to position [1174, 0]
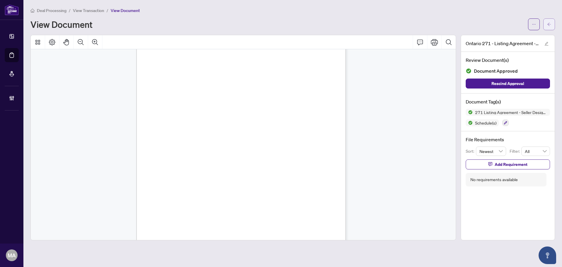
click at [551, 24] on icon "arrow-left" at bounding box center [549, 24] width 4 height 4
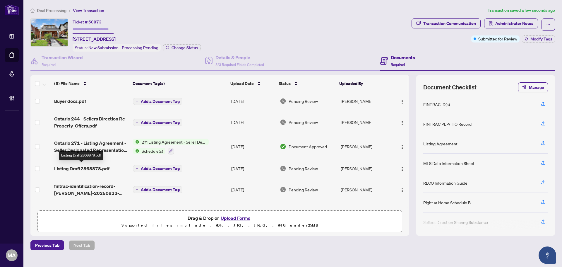
click at [75, 168] on span "Listing Draft2868878.pdf" at bounding box center [81, 168] width 55 height 7
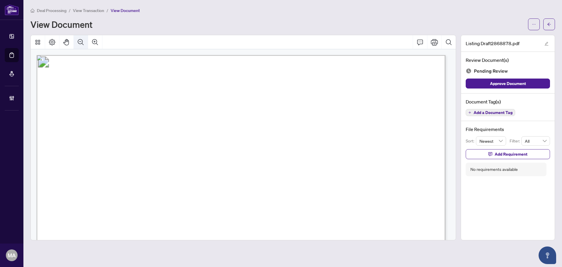
click at [84, 46] on button "Zoom Out" at bounding box center [81, 42] width 14 height 14
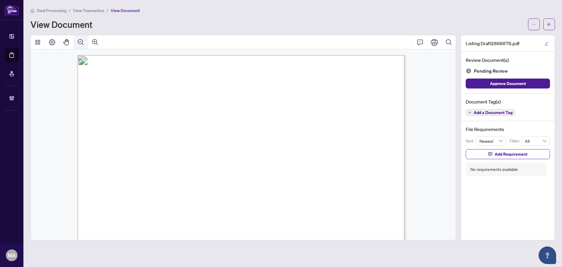
click at [85, 46] on button "Zoom Out" at bounding box center [81, 42] width 14 height 14
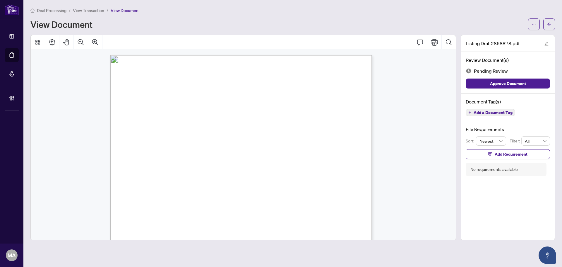
scroll to position [176, 0]
click at [490, 111] on span "Add a Document Tag" at bounding box center [493, 112] width 39 height 4
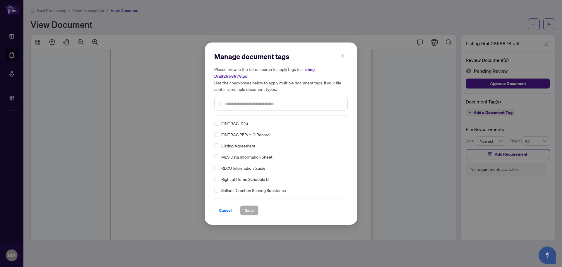
click at [318, 101] on input "text" at bounding box center [284, 103] width 118 height 6
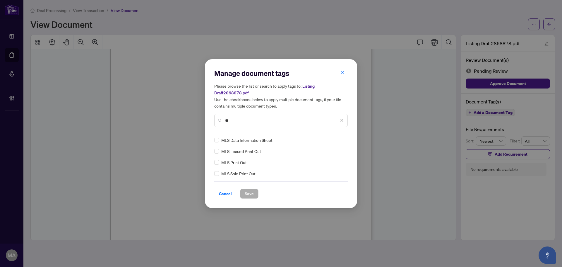
type input "**"
click at [338, 140] on img at bounding box center [336, 140] width 6 height 6
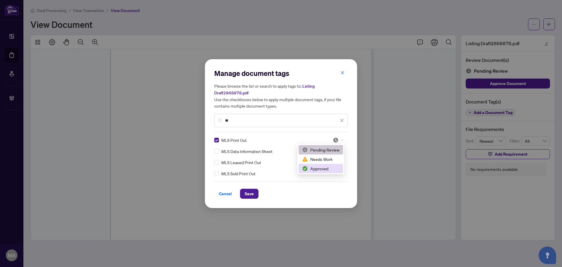
click at [320, 170] on div "Approved" at bounding box center [320, 168] width 37 height 6
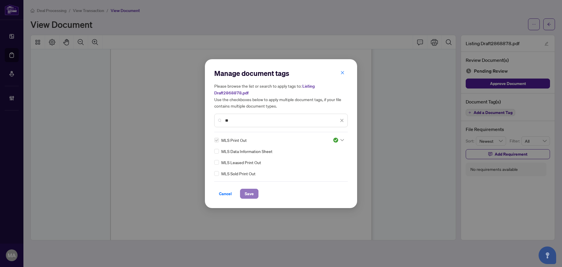
click at [253, 196] on span "Save" at bounding box center [249, 193] width 9 height 9
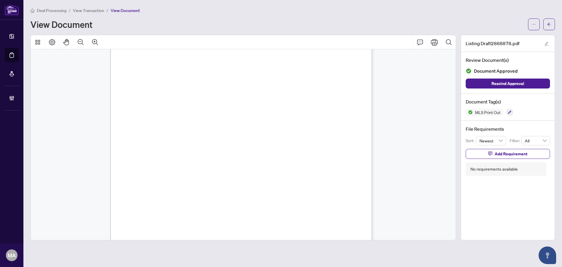
scroll to position [191, 0]
click at [552, 26] on button "button" at bounding box center [549, 24] width 12 height 12
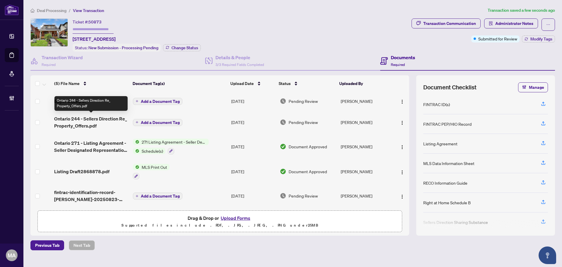
click at [88, 124] on span "Ontario 244 - Sellers Direction Re_ Property_Offers.pdf" at bounding box center [91, 122] width 74 height 14
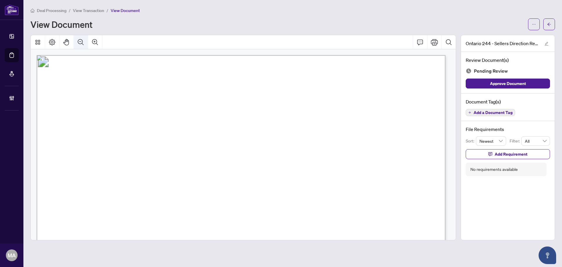
click at [78, 43] on icon "Zoom Out" at bounding box center [80, 42] width 7 height 7
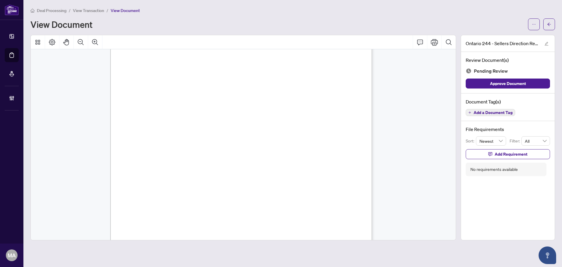
scroll to position [160, 0]
click at [494, 112] on span "Add a Document Tag" at bounding box center [493, 112] width 39 height 4
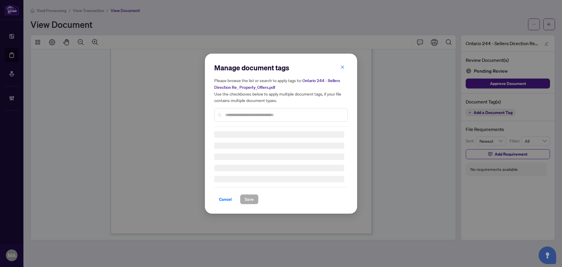
click at [230, 110] on div at bounding box center [280, 114] width 133 height 13
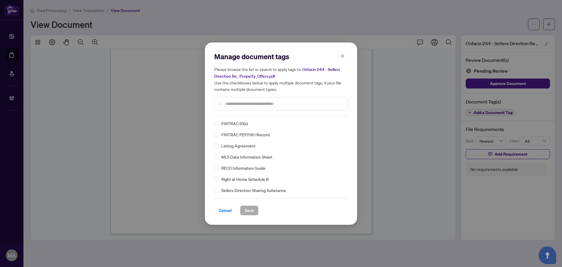
click at [230, 111] on div "Manage document tags Please browse the list or search to apply tags to: Ontario…" at bounding box center [280, 84] width 133 height 64
click at [233, 101] on input "text" at bounding box center [284, 103] width 118 height 6
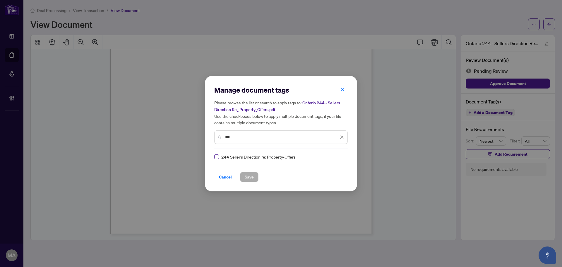
type input "***"
click at [341, 160] on div "Manage document tags Please browse the list or search to apply tags to: Ontario…" at bounding box center [280, 133] width 133 height 97
click at [333, 155] on img at bounding box center [336, 157] width 6 height 6
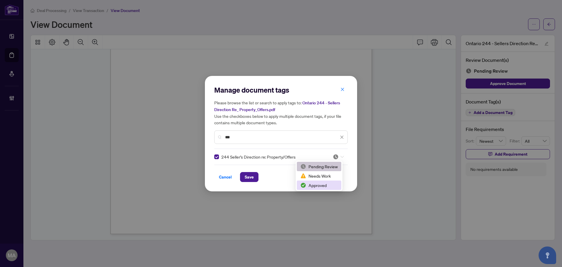
click at [314, 186] on div "Approved" at bounding box center [318, 185] width 37 height 6
click at [251, 173] on span "Save" at bounding box center [249, 176] width 9 height 9
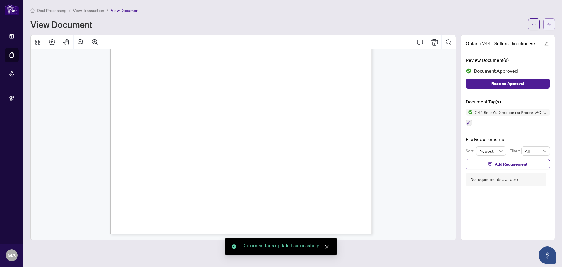
click at [549, 25] on icon "arrow-left" at bounding box center [549, 24] width 4 height 3
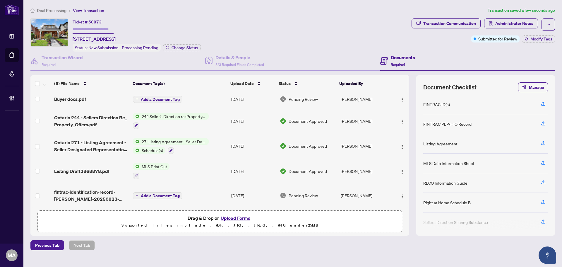
scroll to position [4, 0]
click at [76, 191] on span "fintrac-identification-record-[PERSON_NAME]-20250823-082615 1.pdf" at bounding box center [91, 195] width 74 height 14
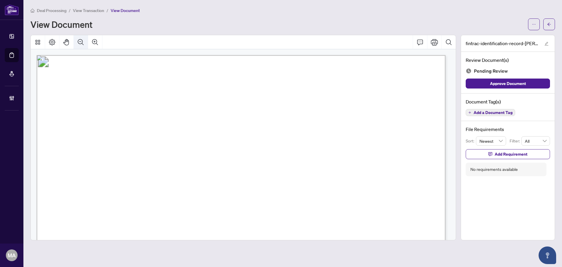
click at [77, 44] on button "Zoom Out" at bounding box center [81, 42] width 14 height 14
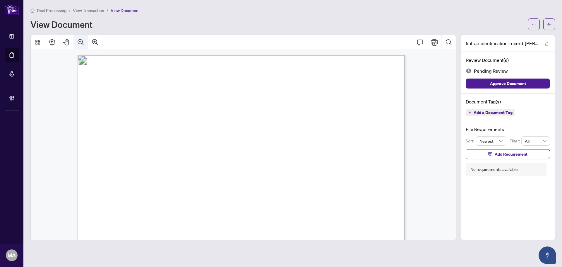
click at [77, 44] on button "Zoom Out" at bounding box center [81, 42] width 14 height 14
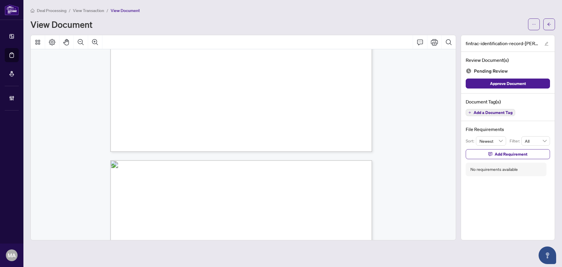
scroll to position [1083, 0]
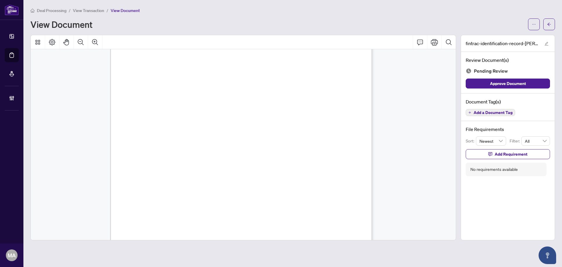
click at [489, 113] on span "Add a Document Tag" at bounding box center [493, 112] width 39 height 4
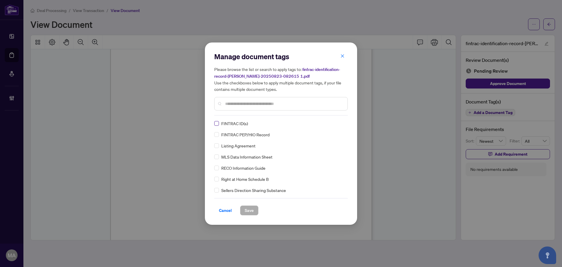
click at [218, 124] on label at bounding box center [216, 123] width 5 height 6
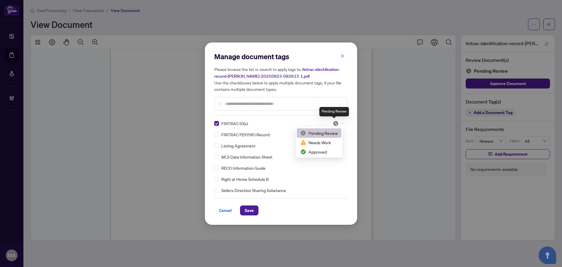
click at [333, 123] on img at bounding box center [336, 123] width 6 height 6
drag, startPoint x: 318, startPoint y: 154, endPoint x: 287, endPoint y: 189, distance: 46.2
click at [318, 154] on div "Approved" at bounding box center [318, 151] width 37 height 6
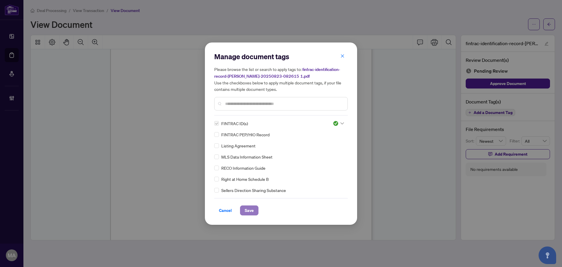
click at [249, 209] on span "Save" at bounding box center [249, 209] width 9 height 9
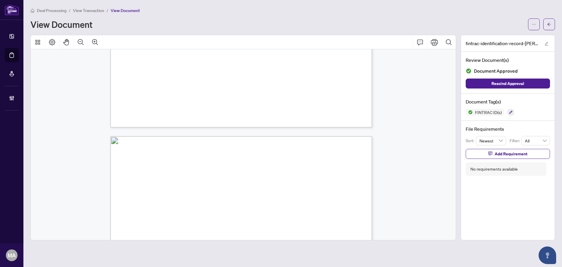
scroll to position [2049, 0]
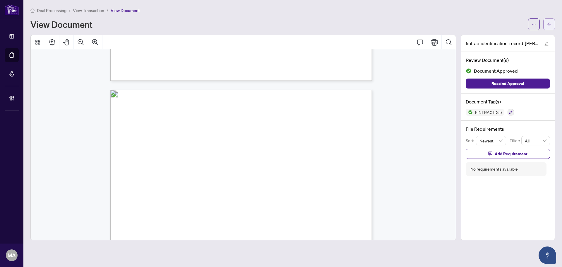
click at [554, 26] on button "button" at bounding box center [549, 24] width 12 height 12
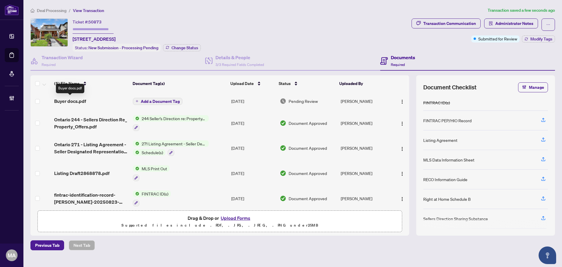
click at [71, 101] on span "Buyer docs.pdf" at bounding box center [70, 100] width 32 height 7
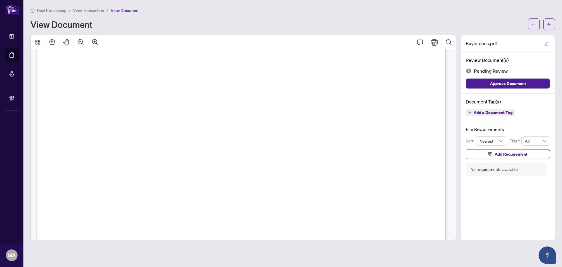
scroll to position [176, 0]
click at [513, 158] on button "Add Requirement" at bounding box center [508, 154] width 84 height 10
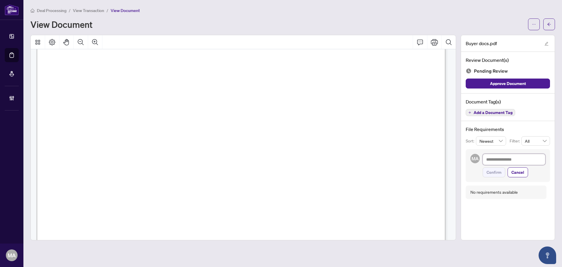
click at [506, 162] on textarea at bounding box center [514, 159] width 63 height 11
type textarea "**********"
click at [494, 172] on div "**********" at bounding box center [514, 169] width 63 height 30
click at [492, 179] on span "Confirm" at bounding box center [493, 178] width 15 height 9
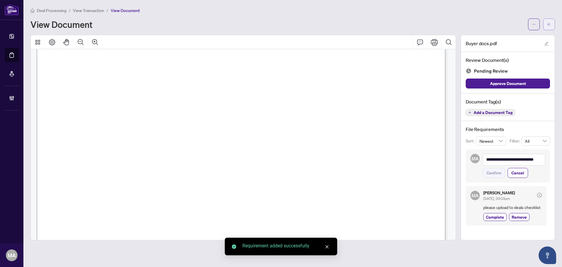
click at [551, 27] on span "button" at bounding box center [549, 24] width 4 height 9
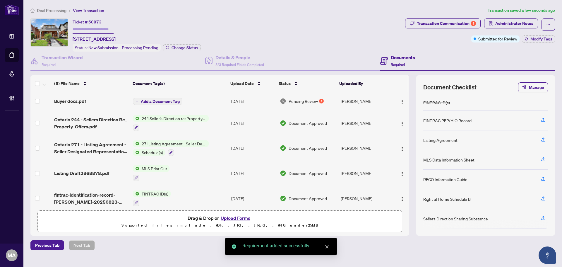
scroll to position [5, 0]
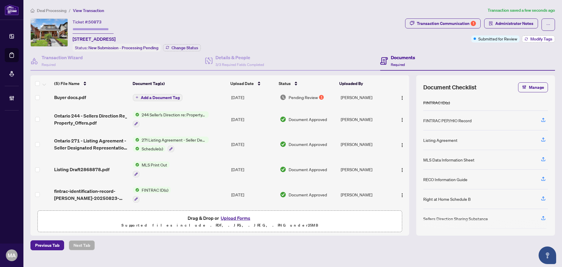
click at [536, 37] on span "Modify Tags" at bounding box center [541, 39] width 22 height 4
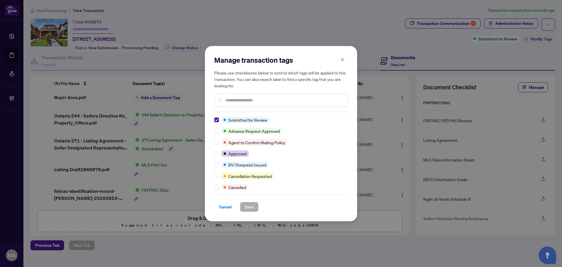
click at [217, 122] on label at bounding box center [216, 119] width 5 height 6
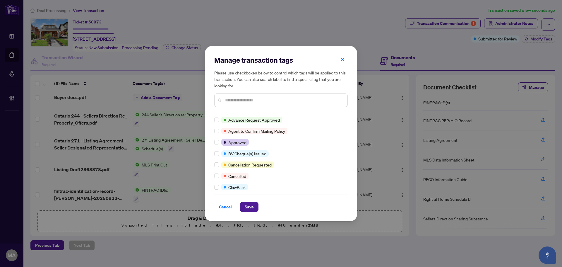
scroll to position [0, 0]
click at [219, 139] on div at bounding box center [217, 142] width 7 height 6
drag, startPoint x: 247, startPoint y: 205, endPoint x: 119, endPoint y: 208, distance: 127.9
click at [248, 206] on span "Save" at bounding box center [249, 206] width 9 height 9
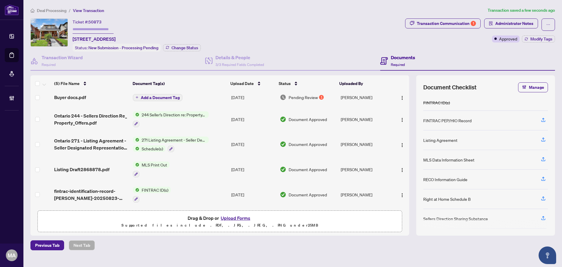
click at [56, 10] on span "Deal Processing" at bounding box center [52, 10] width 30 height 5
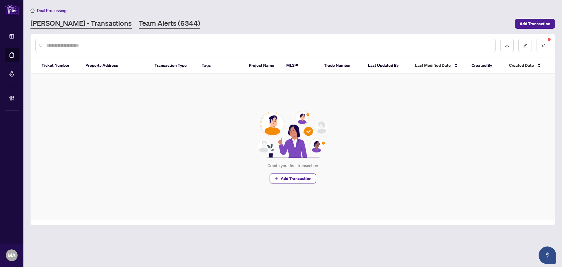
click at [146, 28] on link "Team Alerts (6344)" at bounding box center [169, 23] width 61 height 11
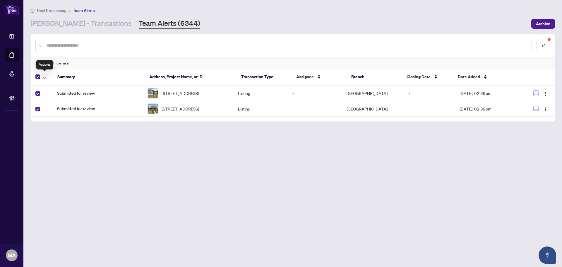
click at [43, 77] on icon "button" at bounding box center [45, 78] width 4 height 2
click at [61, 124] on span "Complete Item" at bounding box center [64, 124] width 37 height 6
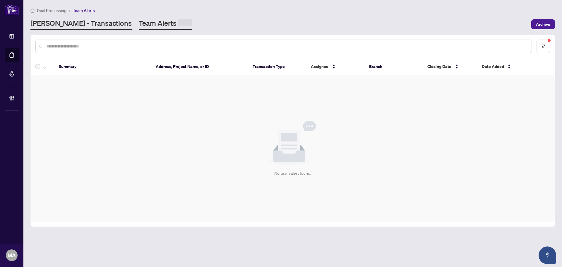
click at [75, 24] on link "[PERSON_NAME] - Transactions" at bounding box center [80, 23] width 101 height 11
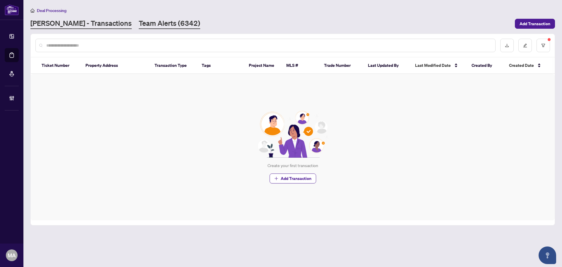
click at [139, 23] on link "Team Alerts (6342)" at bounding box center [169, 23] width 61 height 11
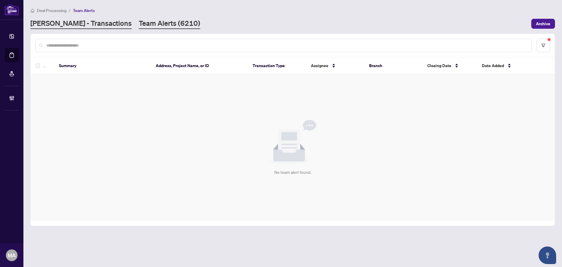
click at [72, 27] on link "[PERSON_NAME] - Transactions" at bounding box center [80, 23] width 101 height 11
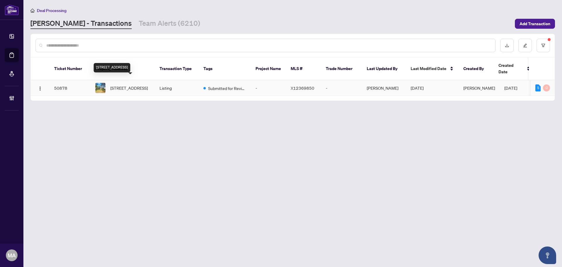
click at [132, 86] on span "[STREET_ADDRESS]" at bounding box center [128, 88] width 37 height 6
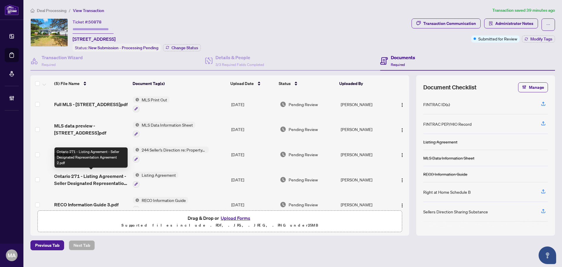
click at [98, 180] on span "Ontario 271 - Listing Agreement - Seller Designated Representation Agreement 2.…" at bounding box center [91, 179] width 74 height 14
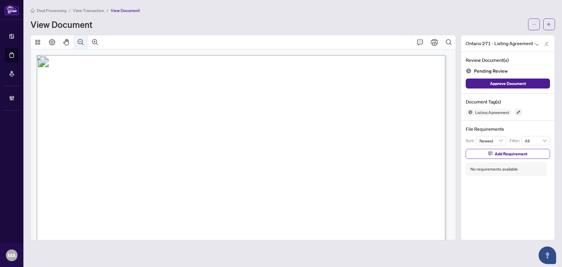
click at [85, 41] on button "Zoom Out" at bounding box center [81, 42] width 14 height 14
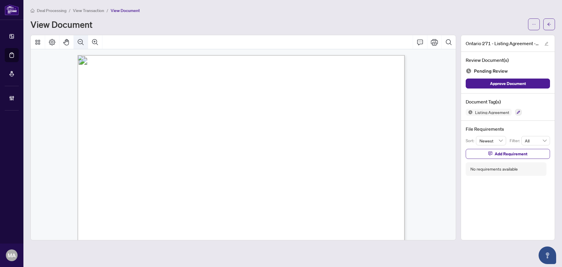
click at [85, 41] on button "Zoom Out" at bounding box center [81, 42] width 14 height 14
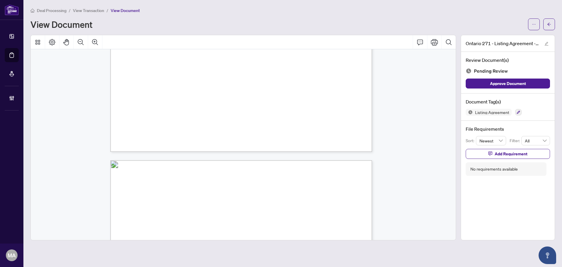
scroll to position [966, 0]
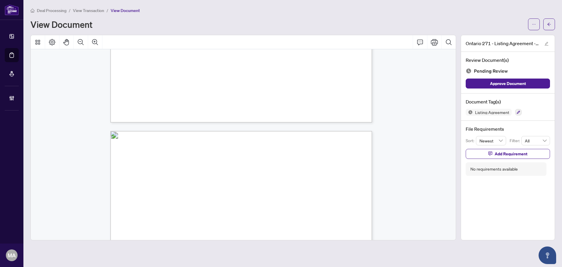
click at [521, 114] on div at bounding box center [518, 112] width 6 height 7
click at [520, 112] on icon "button" at bounding box center [519, 112] width 4 height 4
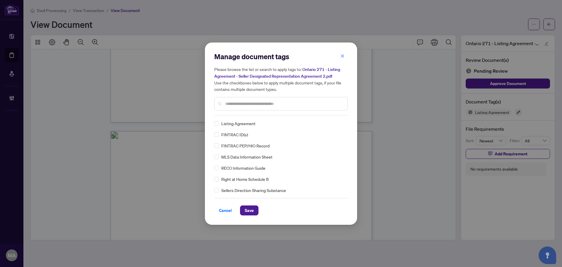
click at [246, 101] on input "text" at bounding box center [284, 103] width 118 height 6
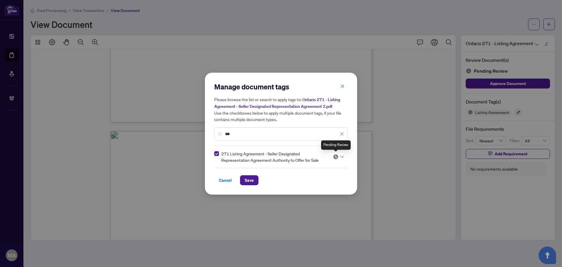
click at [337, 155] on img at bounding box center [336, 157] width 6 height 6
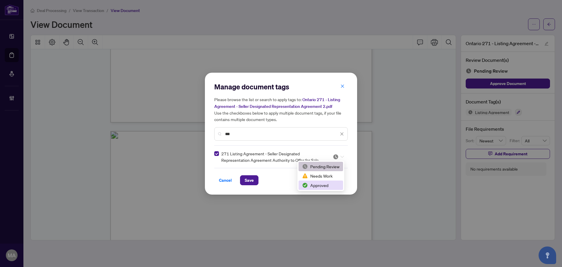
drag, startPoint x: 327, startPoint y: 183, endPoint x: 312, endPoint y: 163, distance: 24.8
click at [327, 183] on div "Approved" at bounding box center [320, 185] width 37 height 6
click at [307, 134] on input "***" at bounding box center [282, 134] width 114 height 6
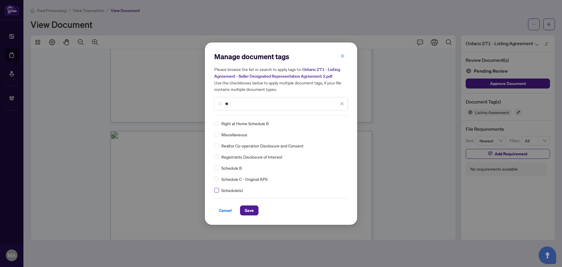
type input "**"
click at [335, 120] on img at bounding box center [336, 123] width 6 height 6
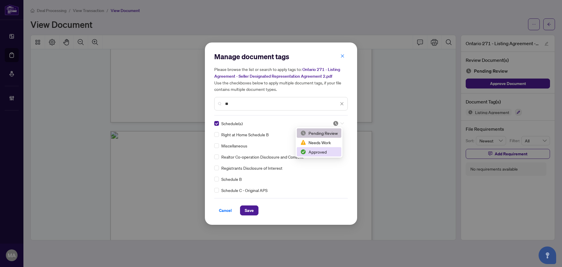
click at [323, 150] on div "Approved" at bounding box center [318, 151] width 37 height 6
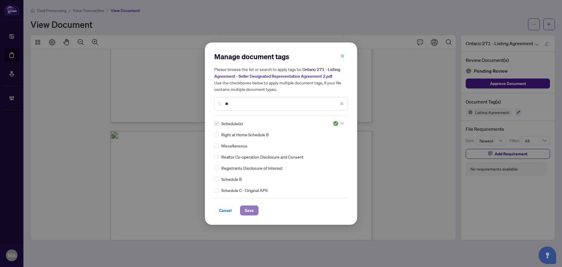
click at [248, 210] on span "Save" at bounding box center [249, 209] width 9 height 9
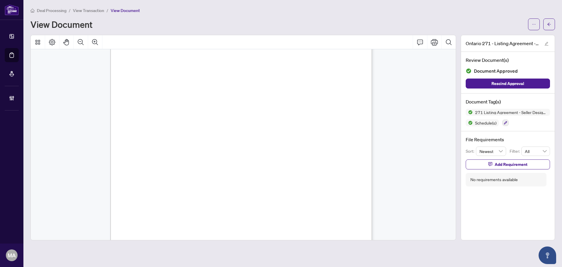
scroll to position [1202, 0]
click at [549, 21] on span "button" at bounding box center [549, 24] width 4 height 9
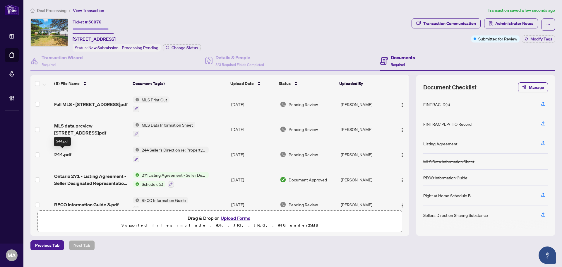
click at [61, 154] on span "244.pdf" at bounding box center [62, 154] width 17 height 7
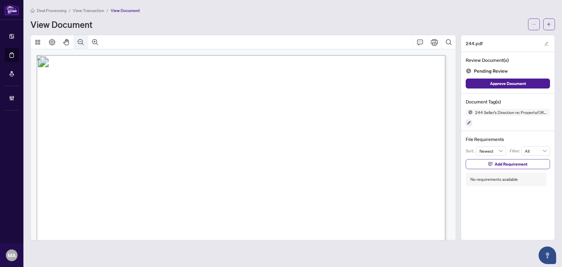
click at [78, 39] on icon "Zoom Out" at bounding box center [80, 42] width 7 height 7
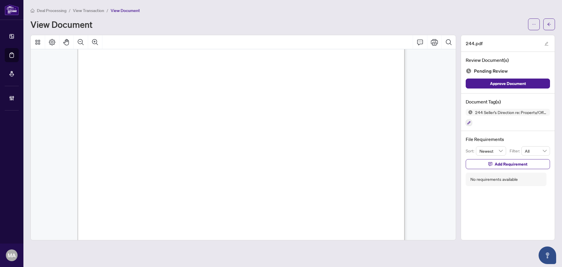
scroll to position [244, 0]
click at [469, 123] on icon "button" at bounding box center [468, 122] width 3 height 3
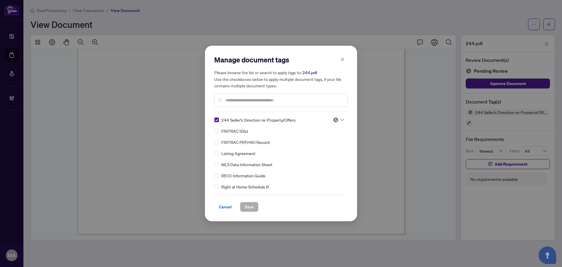
click at [334, 119] on img at bounding box center [336, 120] width 6 height 6
click at [318, 151] on div "Approved" at bounding box center [318, 148] width 37 height 6
click at [249, 208] on span "Save" at bounding box center [249, 206] width 9 height 9
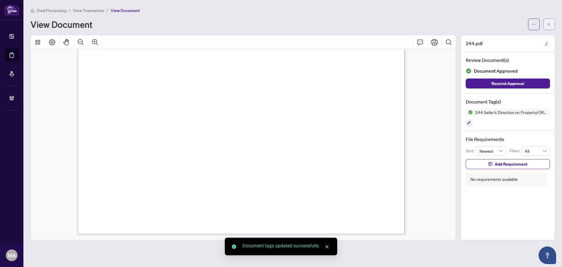
click at [551, 26] on button "button" at bounding box center [549, 24] width 12 height 12
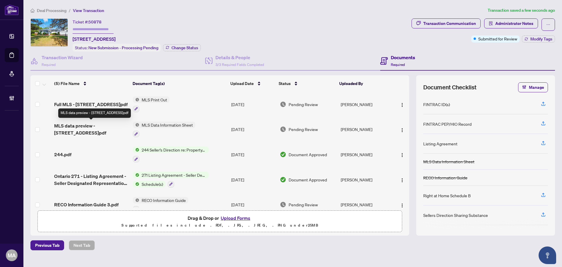
click at [84, 127] on span "MLS data preview - [STREET_ADDRESS]pdf" at bounding box center [91, 129] width 74 height 14
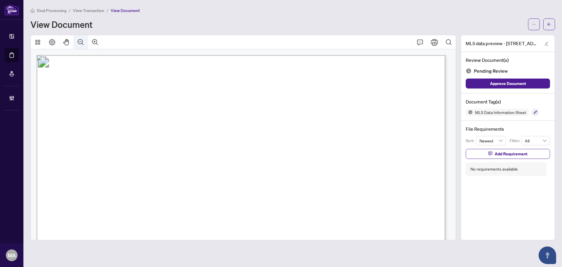
click at [81, 45] on icon "Zoom Out" at bounding box center [80, 42] width 7 height 7
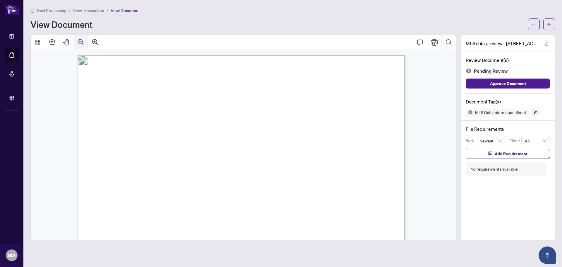
click at [81, 45] on icon "Zoom Out" at bounding box center [80, 42] width 7 height 7
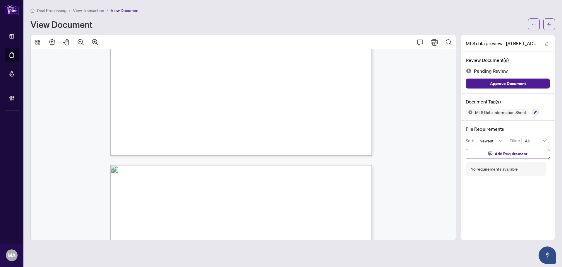
scroll to position [322, 0]
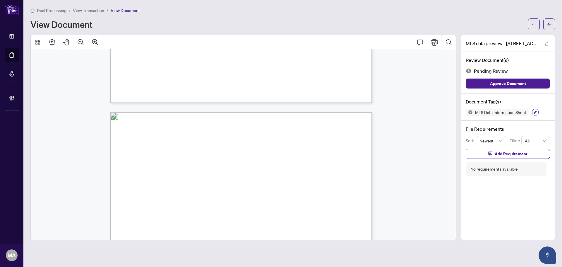
click at [535, 113] on icon "button" at bounding box center [536, 112] width 4 height 4
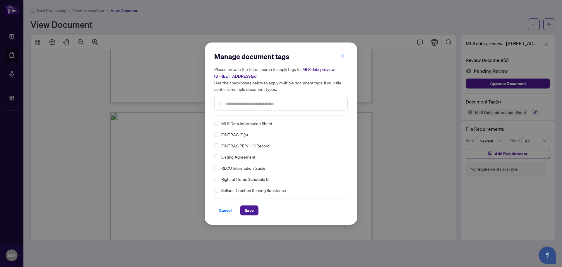
click at [239, 104] on input "text" at bounding box center [284, 103] width 118 height 6
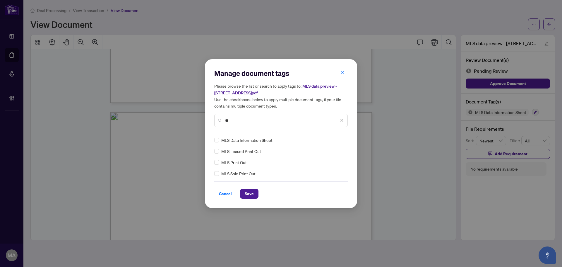
type input "**"
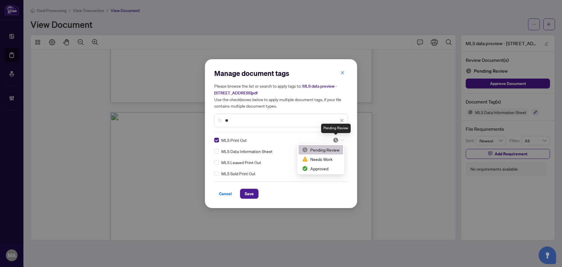
click at [334, 141] on img at bounding box center [336, 140] width 6 height 6
click at [317, 170] on div "Approved" at bounding box center [320, 168] width 37 height 6
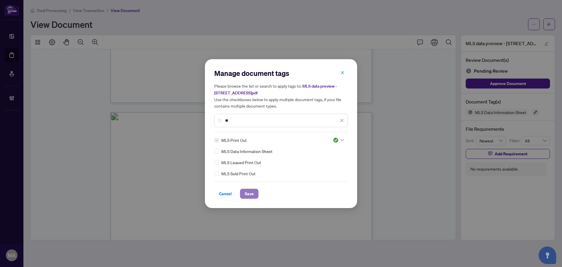
click at [251, 196] on span "Save" at bounding box center [249, 193] width 9 height 9
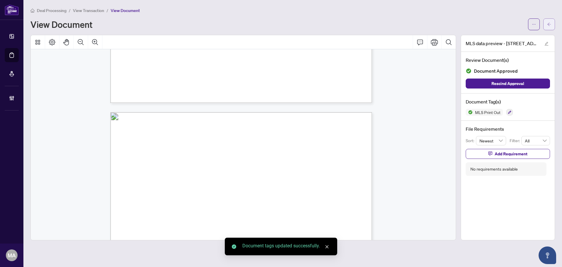
click at [548, 23] on icon "arrow-left" at bounding box center [549, 24] width 4 height 4
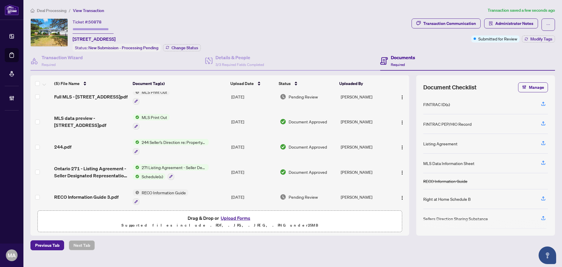
scroll to position [11, 0]
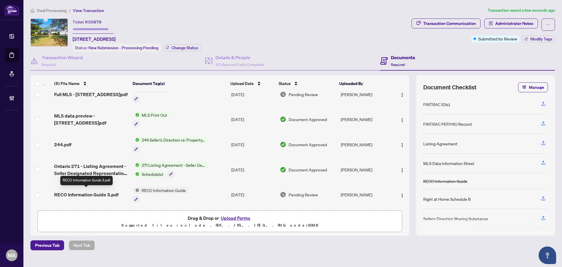
click at [97, 194] on span "RECO Information Guide 3.pdf" at bounding box center [86, 194] width 64 height 7
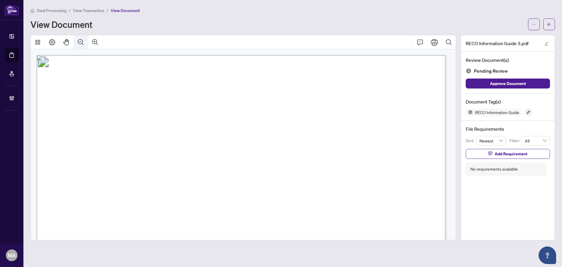
click at [77, 36] on button "Zoom Out" at bounding box center [81, 42] width 14 height 14
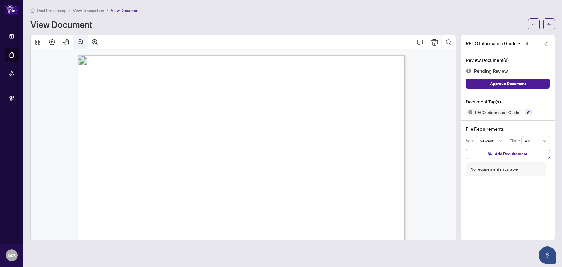
click at [77, 36] on button "Zoom Out" at bounding box center [81, 42] width 14 height 14
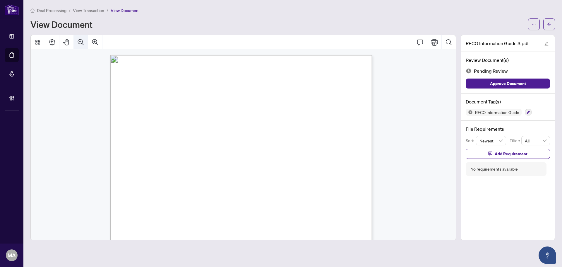
click at [77, 36] on button "Zoom Out" at bounding box center [81, 42] width 14 height 14
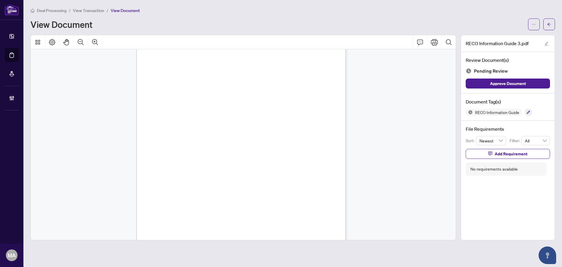
scroll to position [3381, 0]
click at [527, 114] on button "button" at bounding box center [528, 112] width 6 height 6
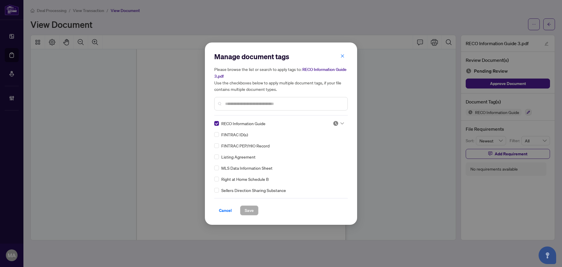
click at [333, 122] on img at bounding box center [336, 123] width 6 height 6
click at [324, 151] on div "Approved" at bounding box center [318, 151] width 37 height 6
click at [255, 212] on button "Save" at bounding box center [249, 210] width 18 height 10
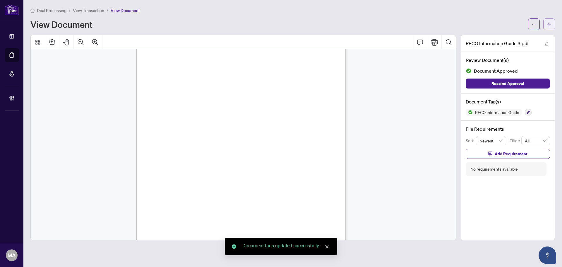
click at [547, 26] on icon "arrow-left" at bounding box center [549, 24] width 4 height 4
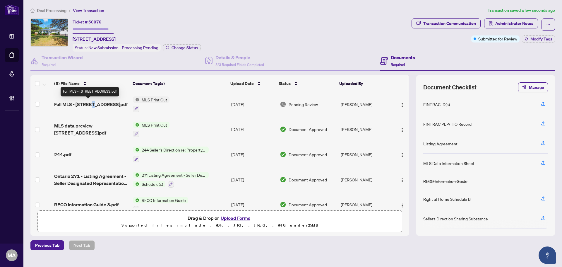
click at [92, 103] on span "Full MLS - [STREET_ADDRESS]pdf" at bounding box center [90, 104] width 73 height 7
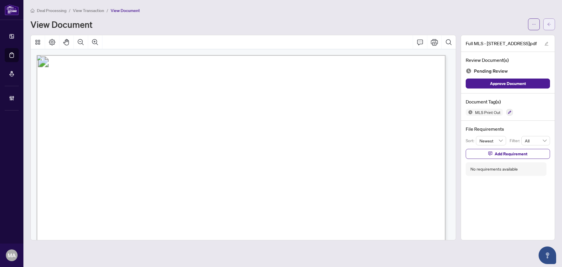
click at [554, 20] on button "button" at bounding box center [549, 24] width 12 height 12
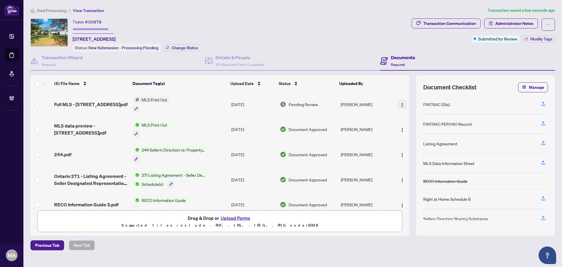
click at [400, 104] on img "button" at bounding box center [402, 104] width 5 height 5
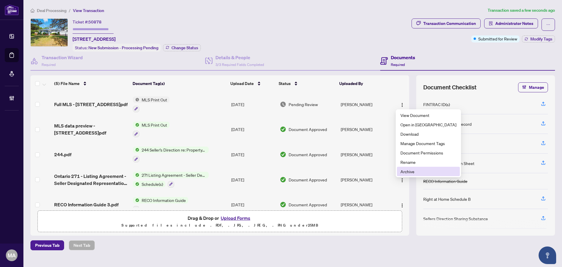
click at [400, 169] on li "Archive" at bounding box center [428, 171] width 63 height 9
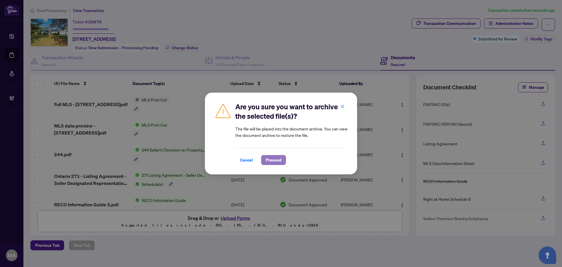
click at [277, 164] on span "Proceed" at bounding box center [274, 159] width 16 height 9
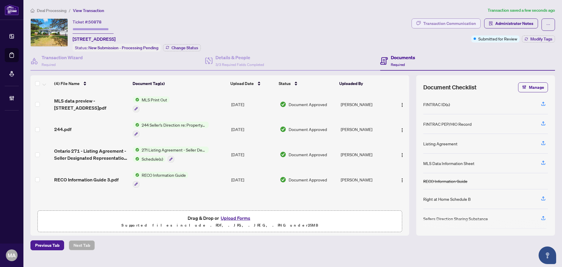
click at [458, 23] on div "Transaction Communication" at bounding box center [449, 23] width 53 height 9
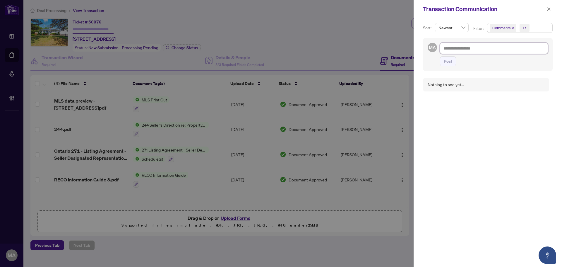
click at [456, 48] on textarea at bounding box center [494, 48] width 108 height 11
click at [474, 51] on textarea "**********" at bounding box center [493, 48] width 106 height 11
type textarea "**********"
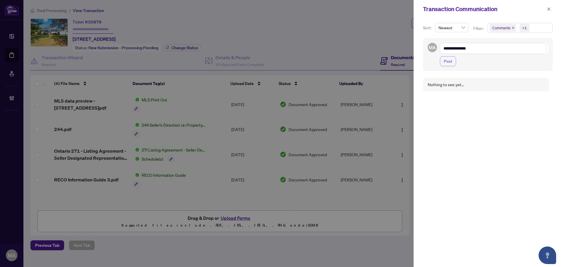
click at [448, 62] on span "Post" at bounding box center [448, 60] width 8 height 9
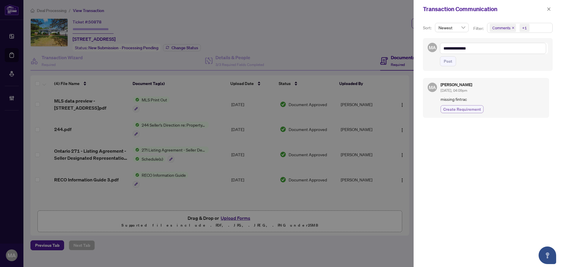
click at [461, 108] on span "Create Requirement" at bounding box center [462, 109] width 38 height 6
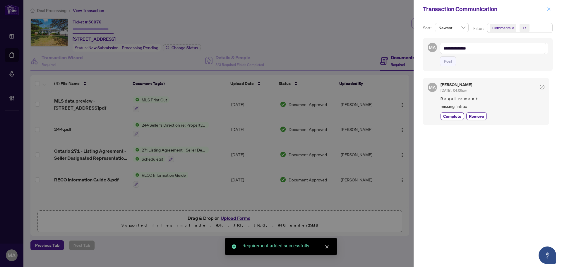
click at [549, 9] on icon "close" at bounding box center [549, 9] width 4 height 4
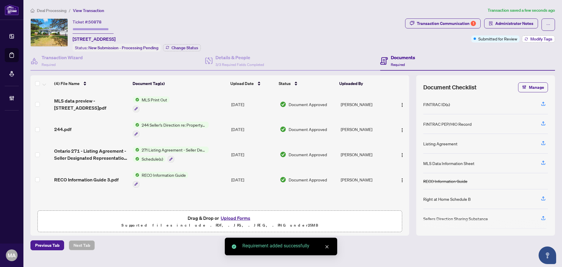
click at [542, 39] on span "Modify Tags" at bounding box center [541, 39] width 22 height 4
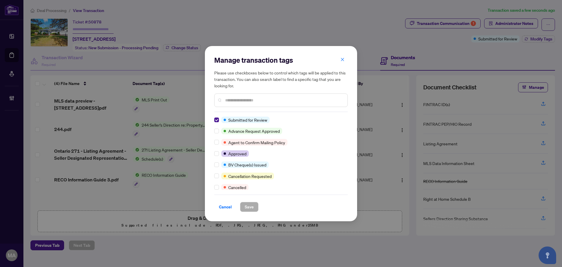
click at [213, 118] on div "Manage transaction tags Please use checkboxes below to control which tags will …" at bounding box center [281, 133] width 152 height 175
click at [246, 205] on span "Save" at bounding box center [249, 206] width 9 height 9
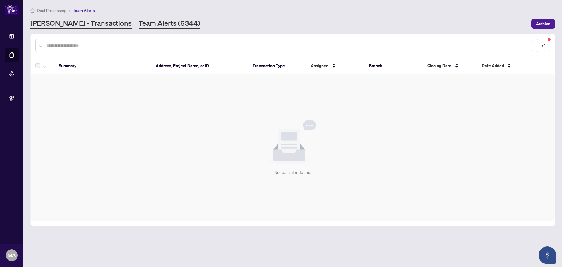
click at [67, 21] on link "[PERSON_NAME] - Transactions" at bounding box center [80, 23] width 101 height 11
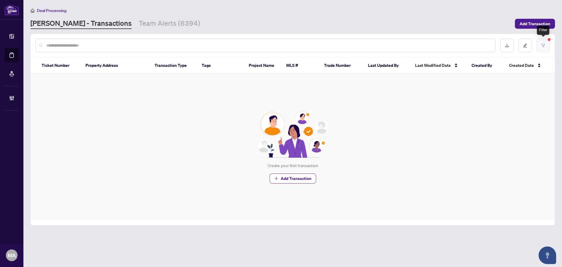
click at [548, 48] on button "button" at bounding box center [543, 45] width 13 height 13
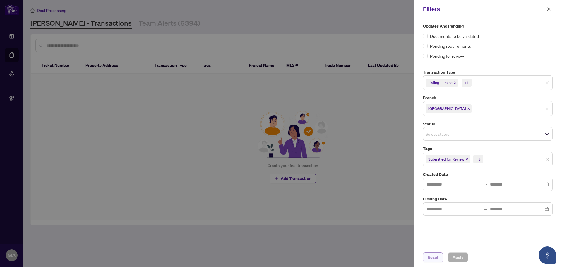
click at [439, 258] on button "Reset" at bounding box center [433, 257] width 20 height 10
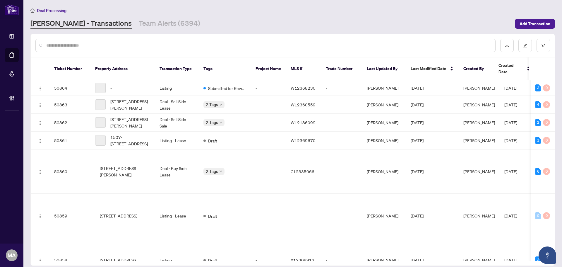
click at [369, 48] on div at bounding box center [265, 45] width 460 height 13
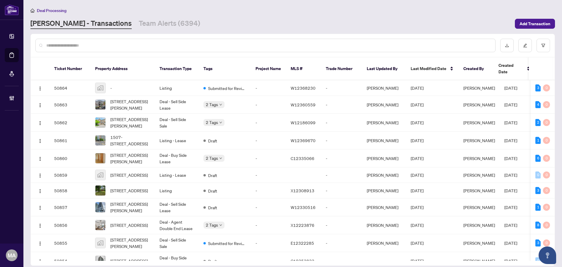
click at [372, 40] on div at bounding box center [265, 45] width 460 height 13
click at [370, 44] on input "text" at bounding box center [268, 45] width 444 height 6
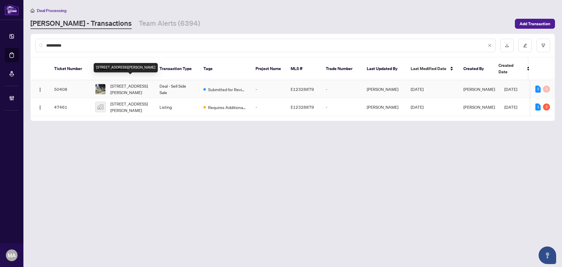
type input "**********"
click at [129, 83] on span "564-564 Taylor Ave, Oshawa, Ontario L1H 2E6, Canada" at bounding box center [130, 89] width 40 height 13
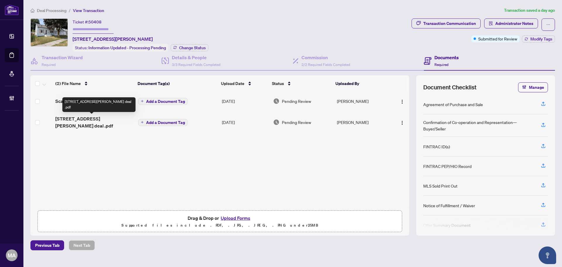
click at [107, 118] on span "564 taylor ave - accepted deal .pdf" at bounding box center [94, 122] width 78 height 14
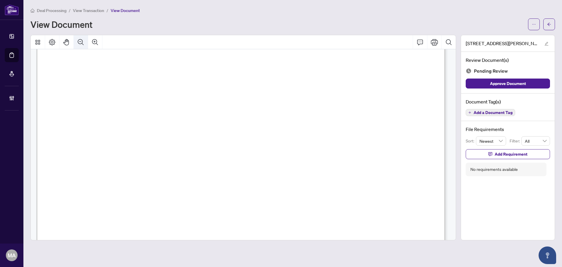
click at [78, 40] on icon "Zoom Out" at bounding box center [81, 42] width 6 height 6
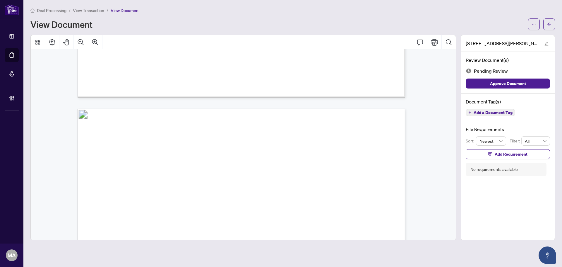
scroll to position [957, 0]
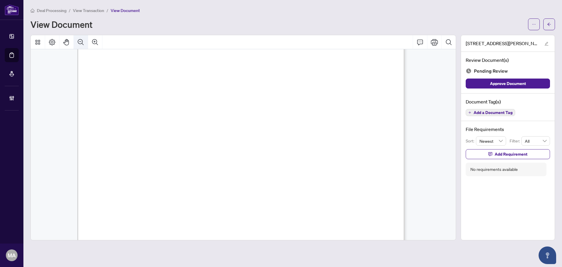
click at [80, 41] on icon "Zoom Out" at bounding box center [81, 42] width 6 height 6
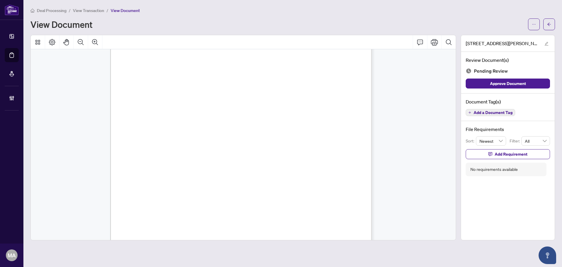
scroll to position [676, 0]
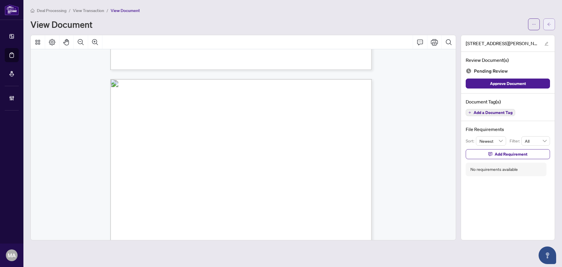
click at [548, 22] on icon "arrow-left" at bounding box center [549, 24] width 4 height 4
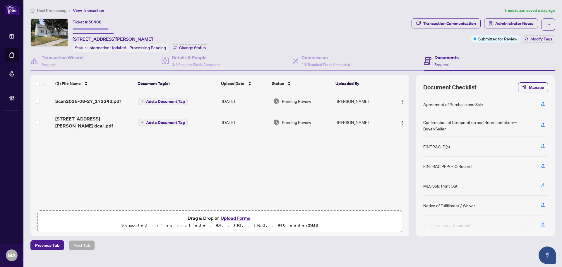
click at [47, 11] on span "Deal Processing" at bounding box center [52, 10] width 30 height 5
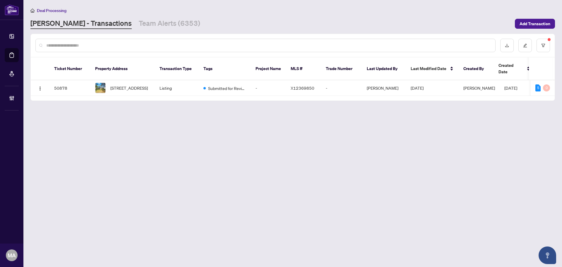
drag, startPoint x: 141, startPoint y: 27, endPoint x: 141, endPoint y: 31, distance: 3.5
click at [141, 27] on link "Team Alerts (6353)" at bounding box center [169, 23] width 61 height 11
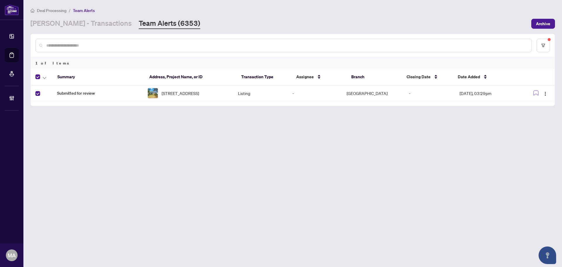
click at [47, 81] on th at bounding box center [42, 76] width 22 height 17
drag, startPoint x: 46, startPoint y: 78, endPoint x: 46, endPoint y: 83, distance: 4.1
click at [46, 78] on button "button" at bounding box center [44, 76] width 6 height 7
click at [58, 123] on span "Complete Item" at bounding box center [64, 124] width 37 height 6
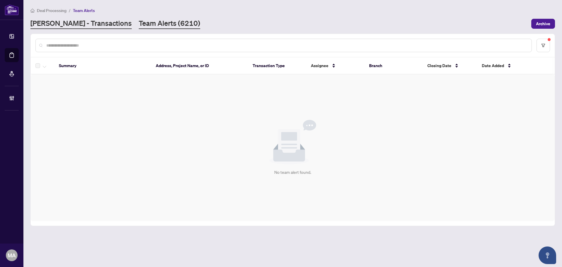
click at [92, 28] on link "[PERSON_NAME] - Transactions" at bounding box center [80, 23] width 101 height 11
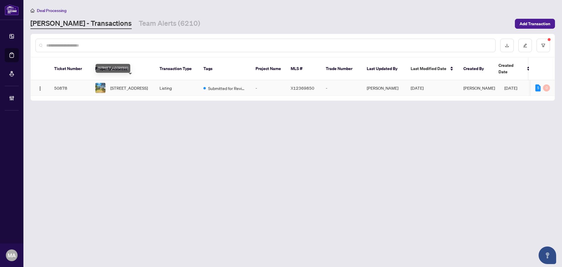
click at [146, 87] on span "[STREET_ADDRESS]" at bounding box center [128, 88] width 37 height 6
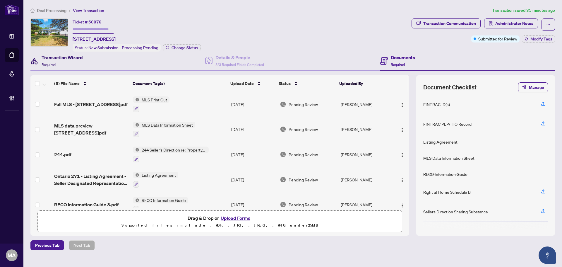
click at [74, 55] on h4 "Transaction Wizard" at bounding box center [62, 57] width 41 height 7
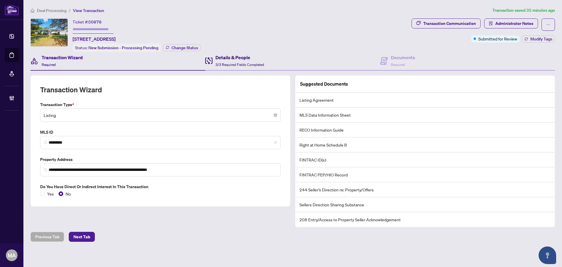
click at [230, 60] on div "Details & People 3/3 Required Fields Completed" at bounding box center [239, 61] width 49 height 14
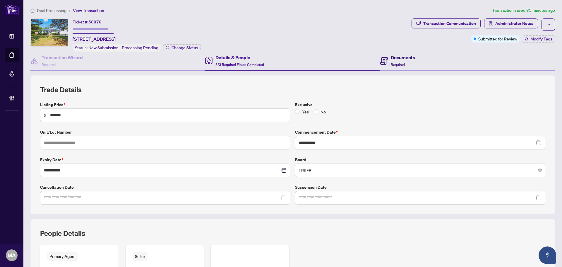
click at [386, 66] on div "Documents Required" at bounding box center [397, 61] width 35 height 14
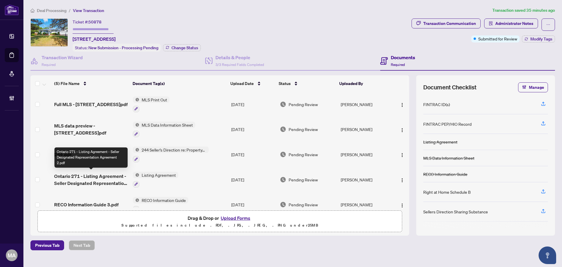
click at [95, 174] on span "Ontario 271 - Listing Agreement - Seller Designated Representation Agreement 2.…" at bounding box center [91, 179] width 74 height 14
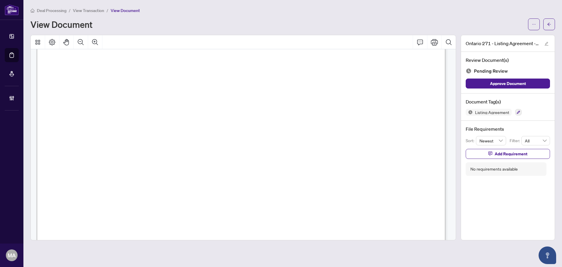
scroll to position [59, 0]
click at [547, 28] on span "button" at bounding box center [549, 24] width 4 height 9
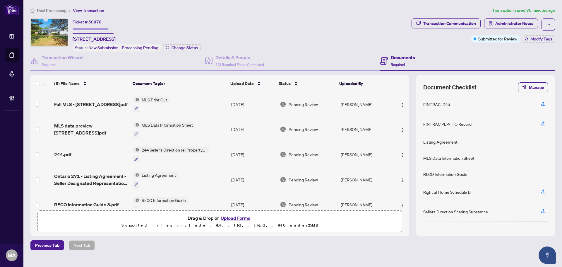
click at [53, 33] on img at bounding box center [49, 33] width 37 height 28
click at [61, 55] on h4 "Transaction Wizard" at bounding box center [62, 57] width 41 height 7
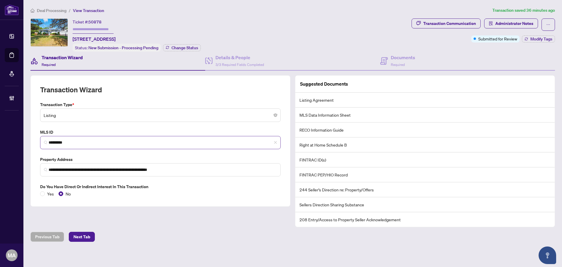
click at [85, 137] on span "*********" at bounding box center [160, 142] width 241 height 13
click at [83, 139] on input "*********" at bounding box center [163, 142] width 228 height 6
